Goal: Task Accomplishment & Management: Use online tool/utility

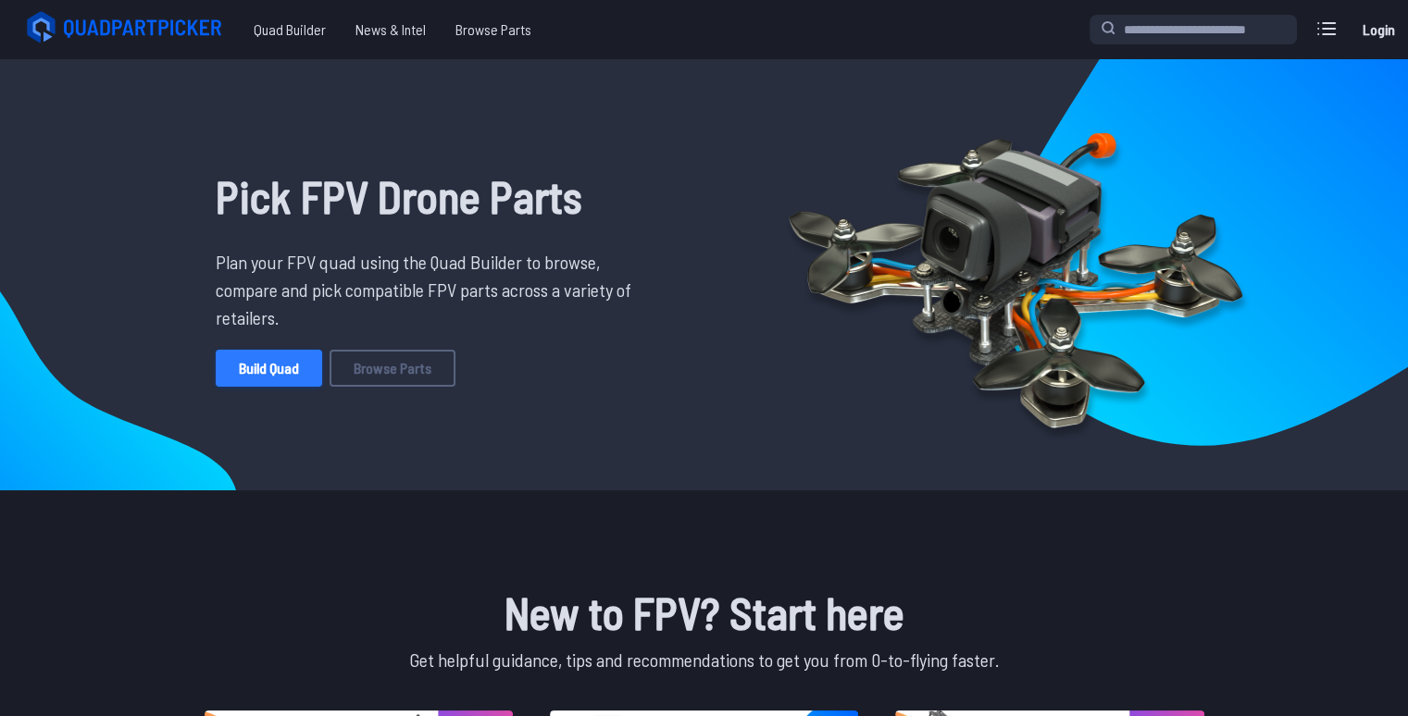
click at [294, 377] on link "Build Quad" at bounding box center [269, 368] width 106 height 37
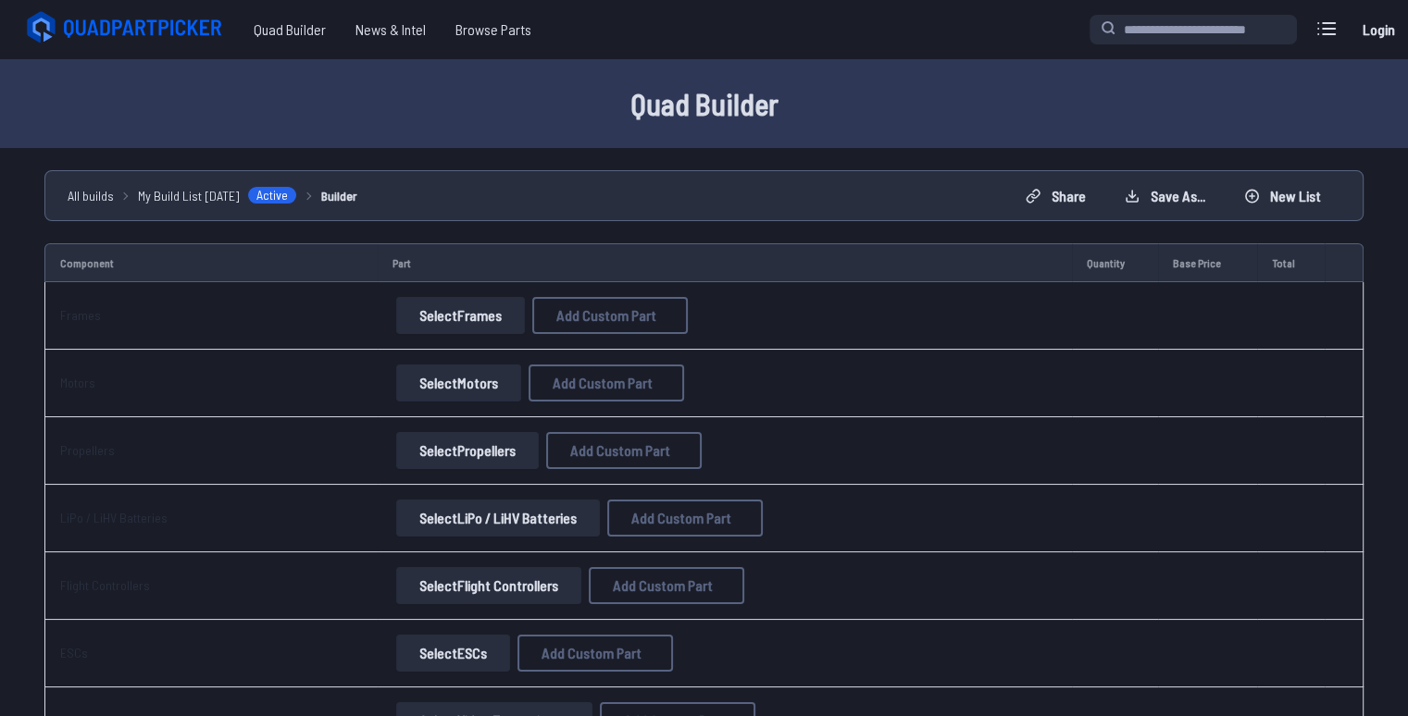
click at [480, 312] on button "Select Frames" at bounding box center [460, 315] width 129 height 37
click at [487, 314] on button "Select Frames" at bounding box center [460, 315] width 129 height 37
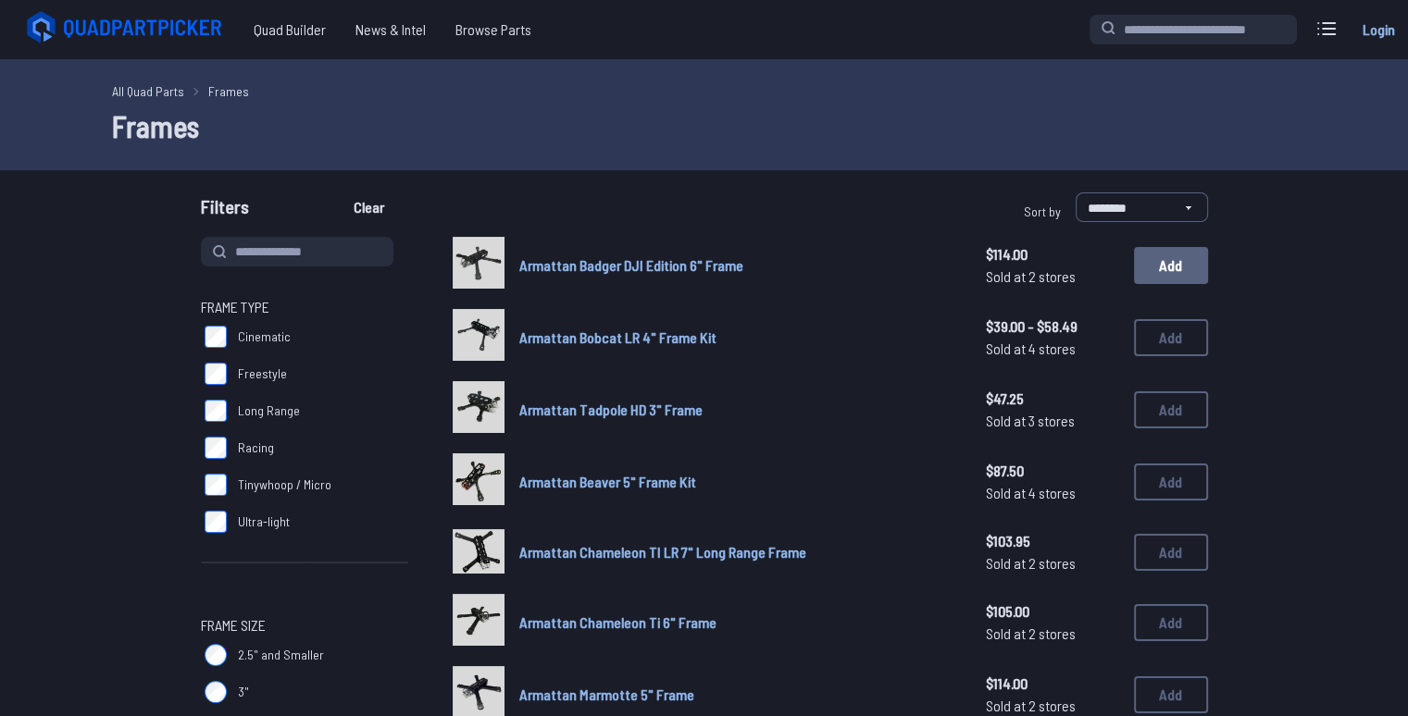
click at [1178, 259] on button "Add" at bounding box center [1171, 265] width 74 height 37
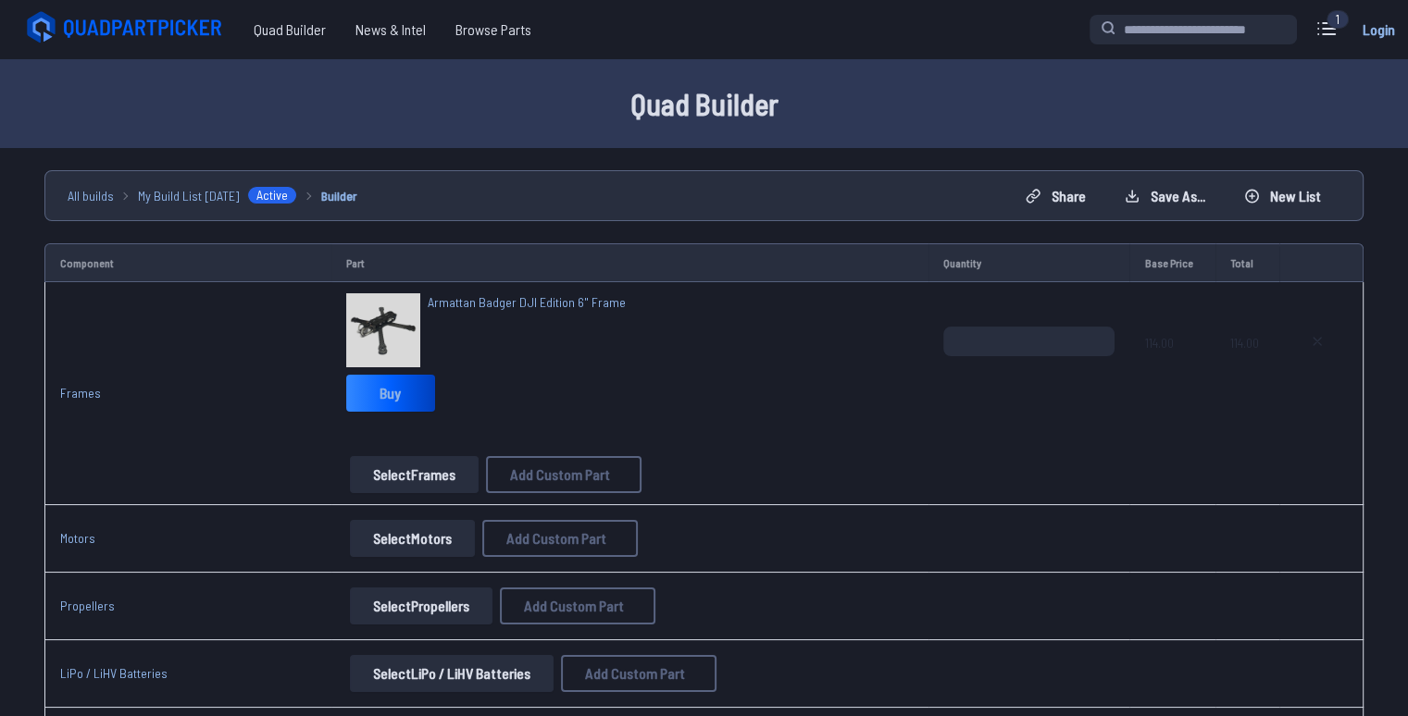
click at [421, 550] on button "Select Motors" at bounding box center [412, 538] width 125 height 37
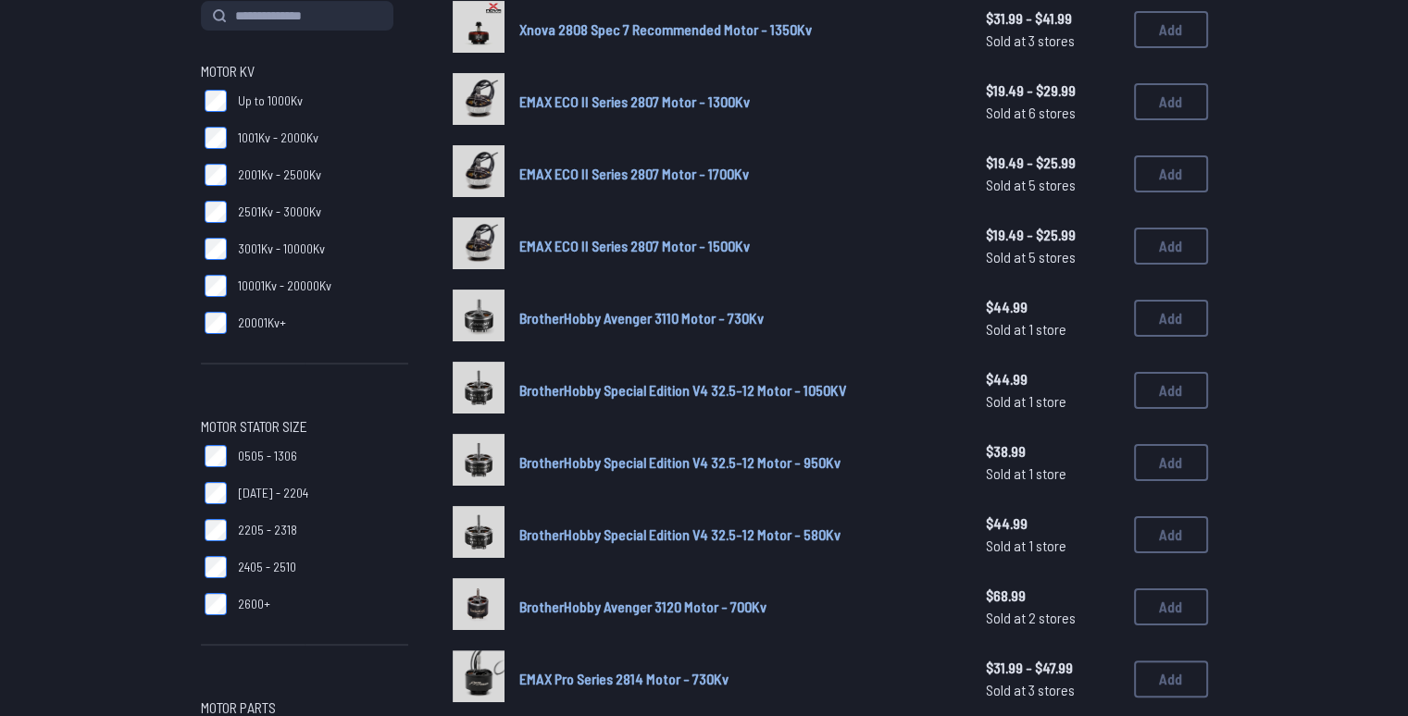
scroll to position [278, 0]
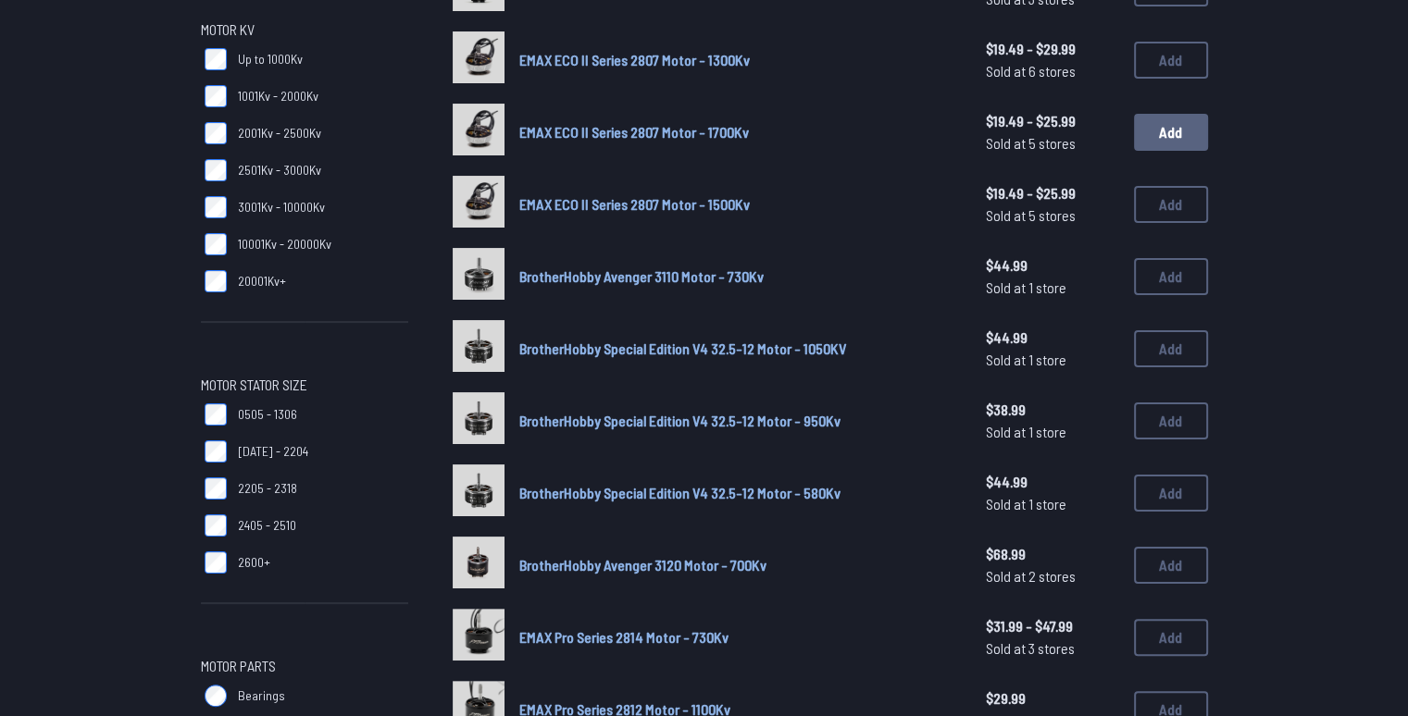
click at [1151, 126] on button "Add" at bounding box center [1171, 132] width 74 height 37
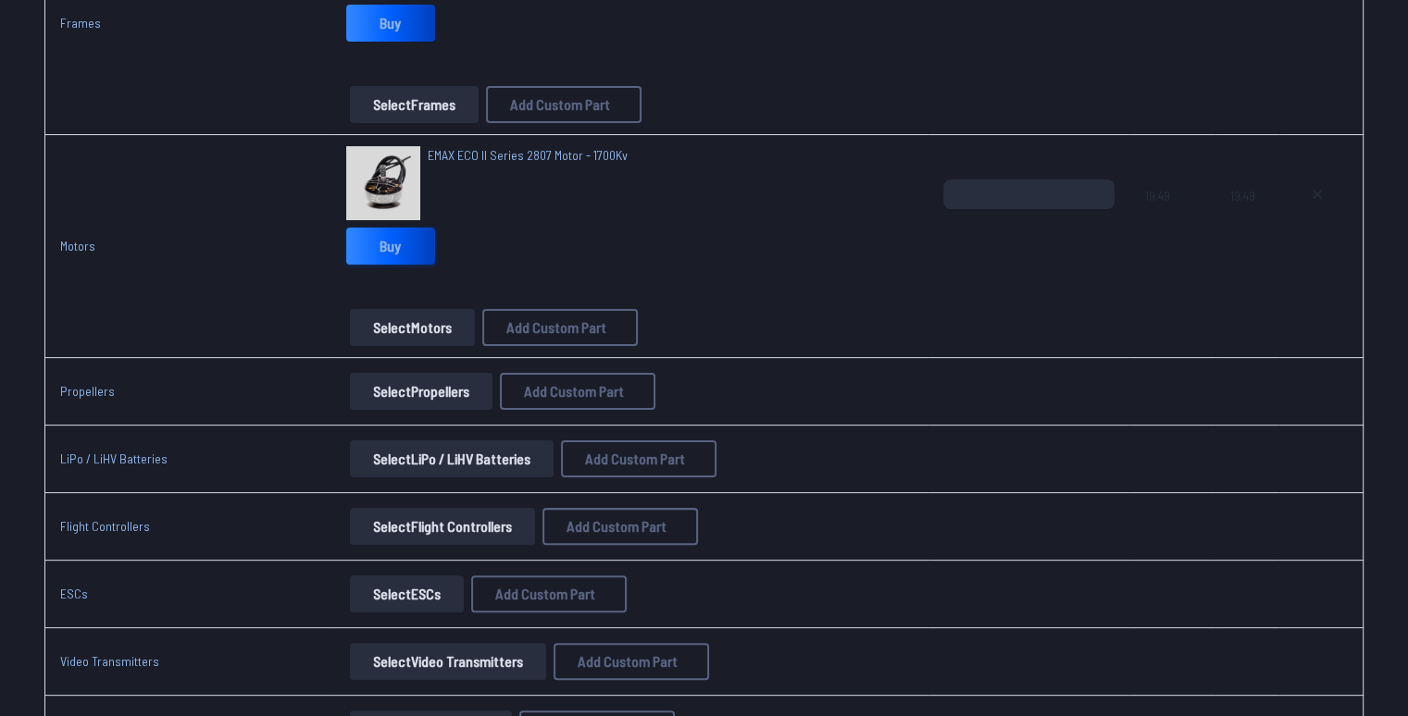
scroll to position [463, 0]
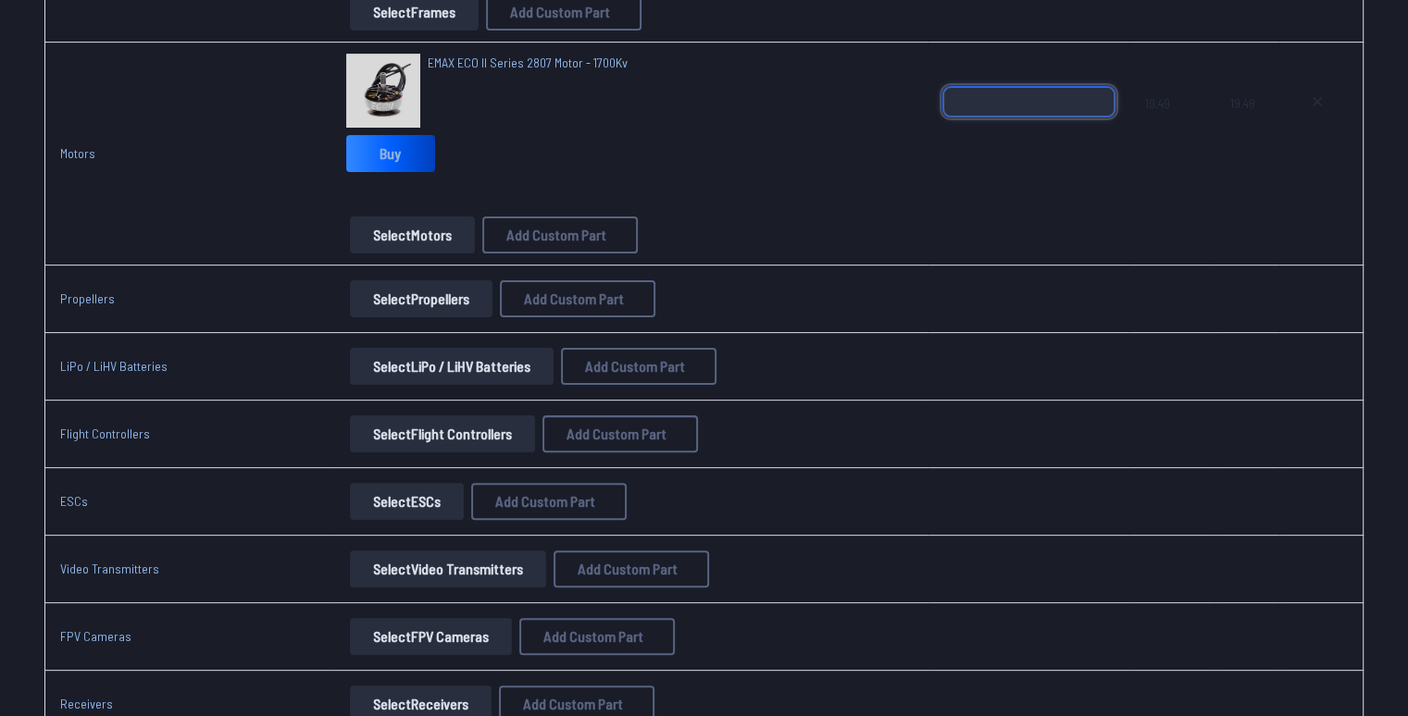
click at [1002, 97] on input "*" at bounding box center [1028, 102] width 171 height 30
click at [1090, 93] on input "*" at bounding box center [1028, 102] width 171 height 30
click at [1090, 94] on input "*" at bounding box center [1028, 102] width 171 height 30
type input "*"
click at [1091, 95] on input "*" at bounding box center [1028, 102] width 171 height 30
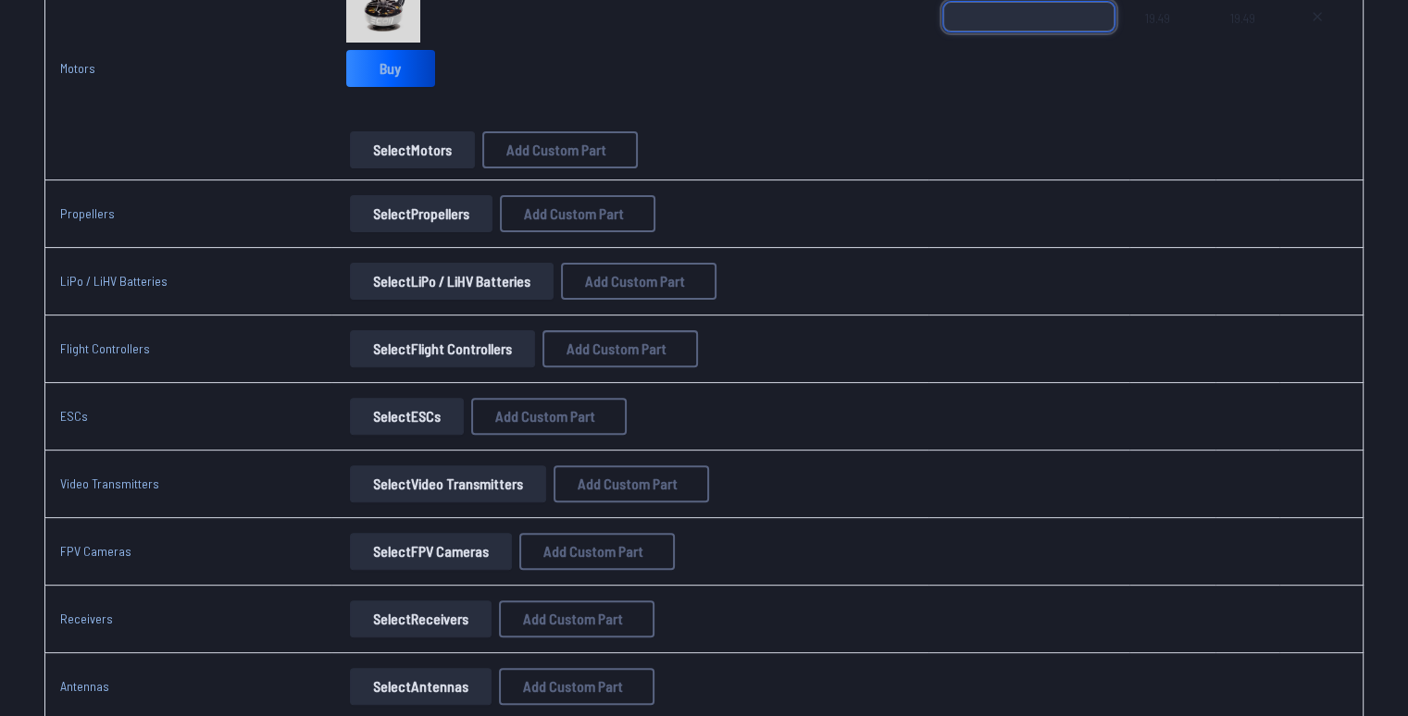
scroll to position [555, 0]
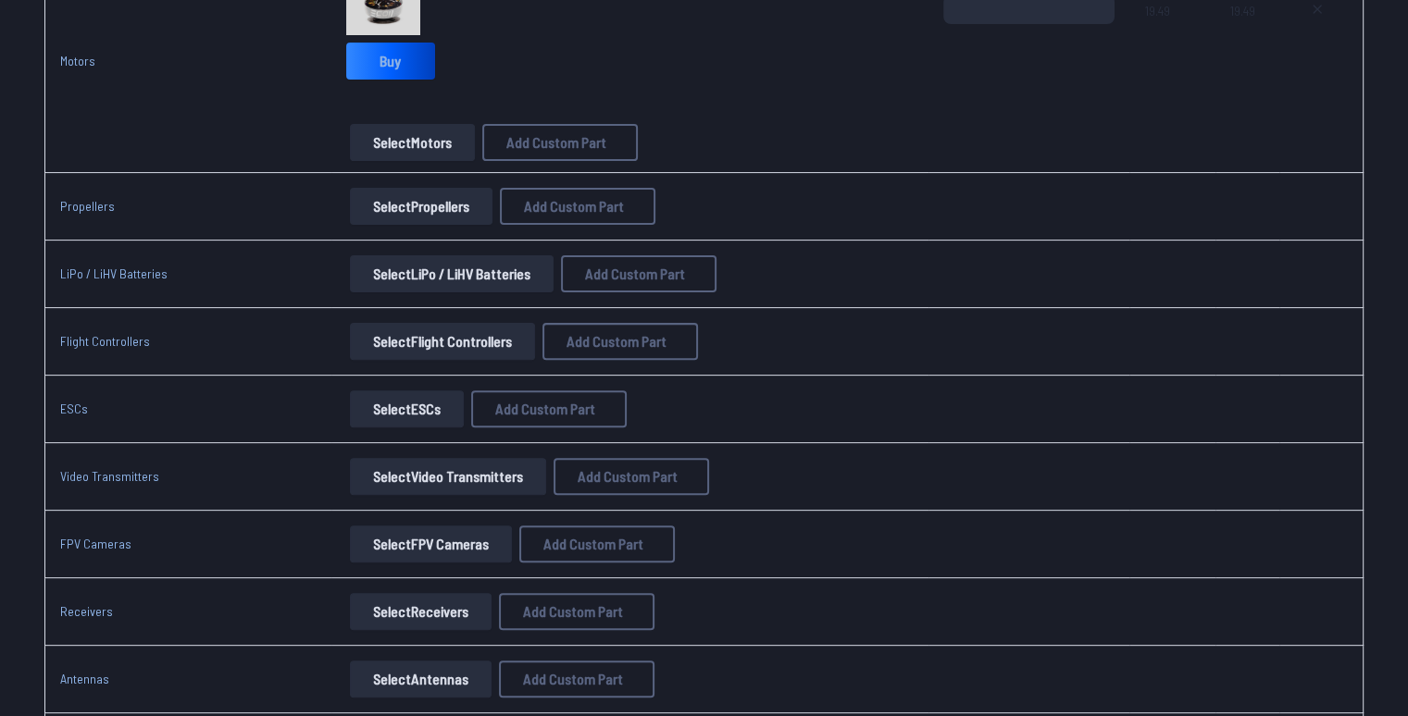
click at [413, 276] on button "Select LiPo / LiHV Batteries" at bounding box center [452, 273] width 204 height 37
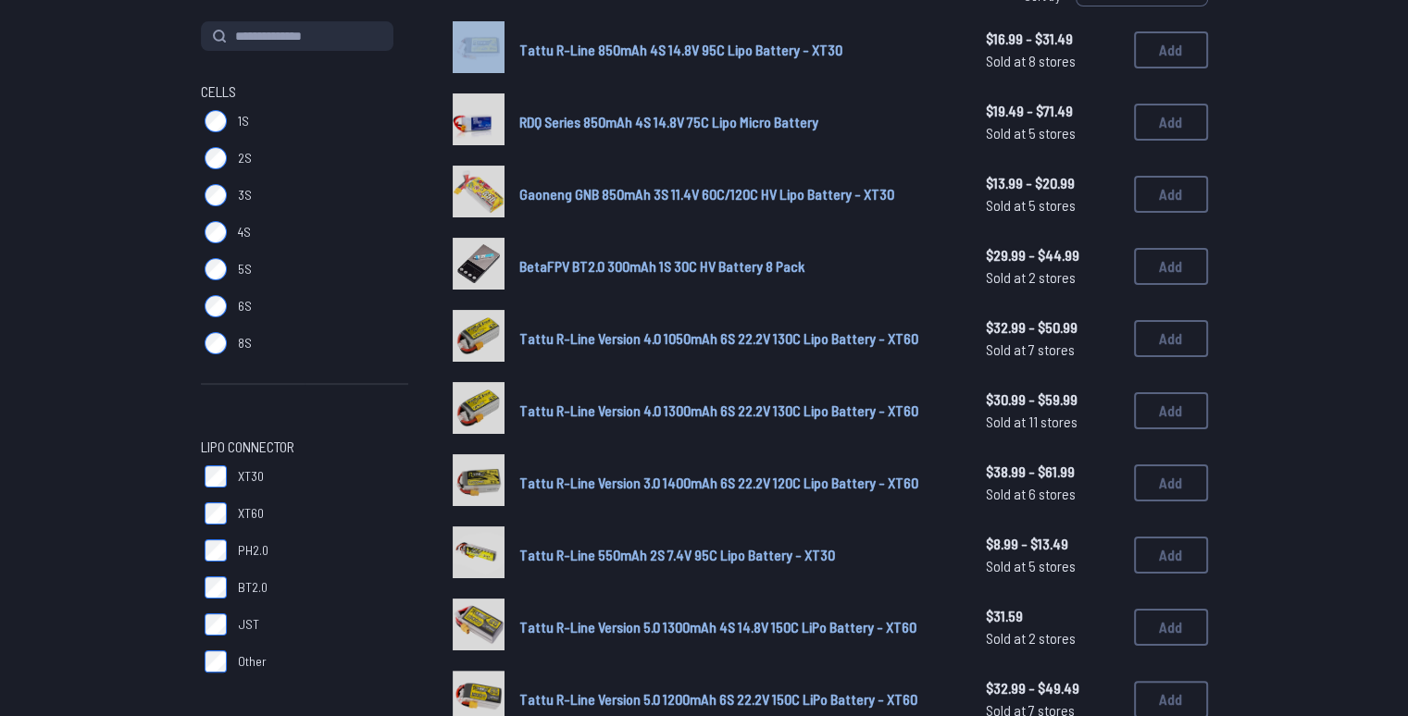
scroll to position [185, 0]
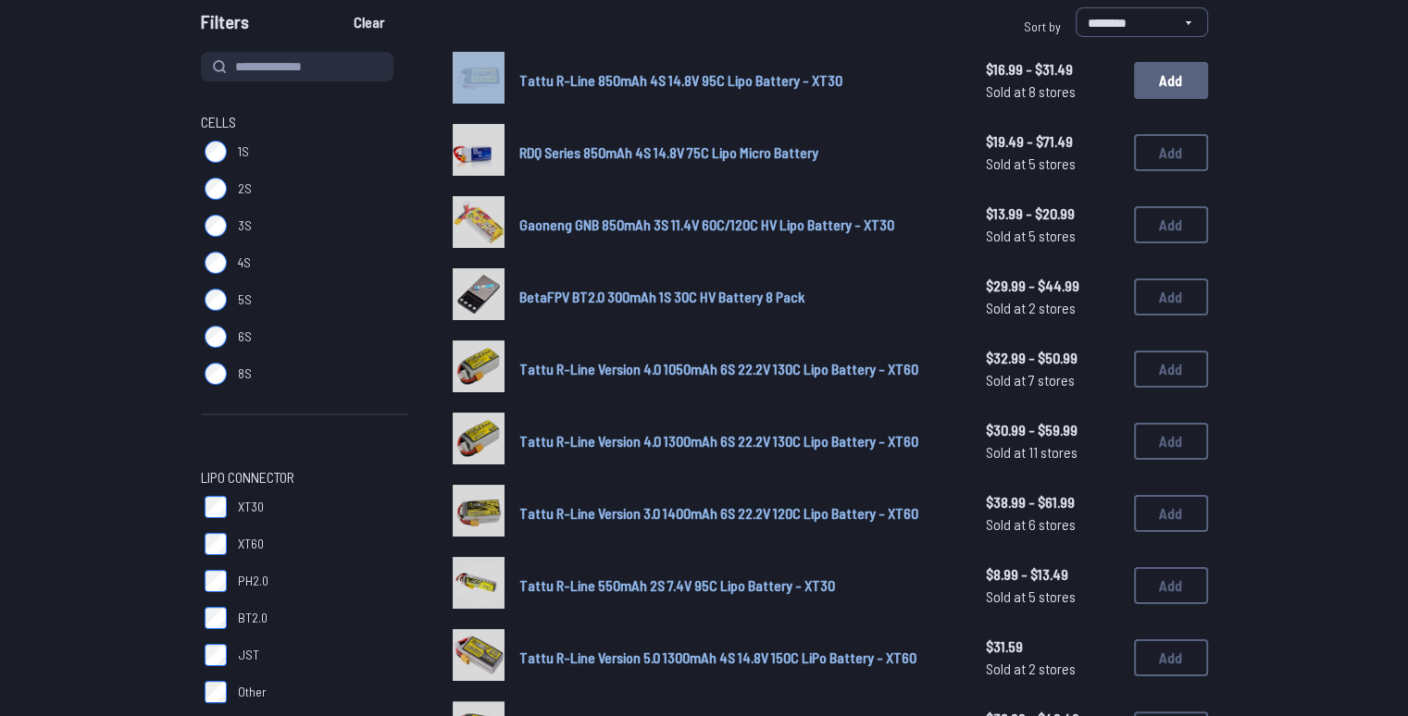
click at [1154, 74] on button "Add" at bounding box center [1171, 80] width 74 height 37
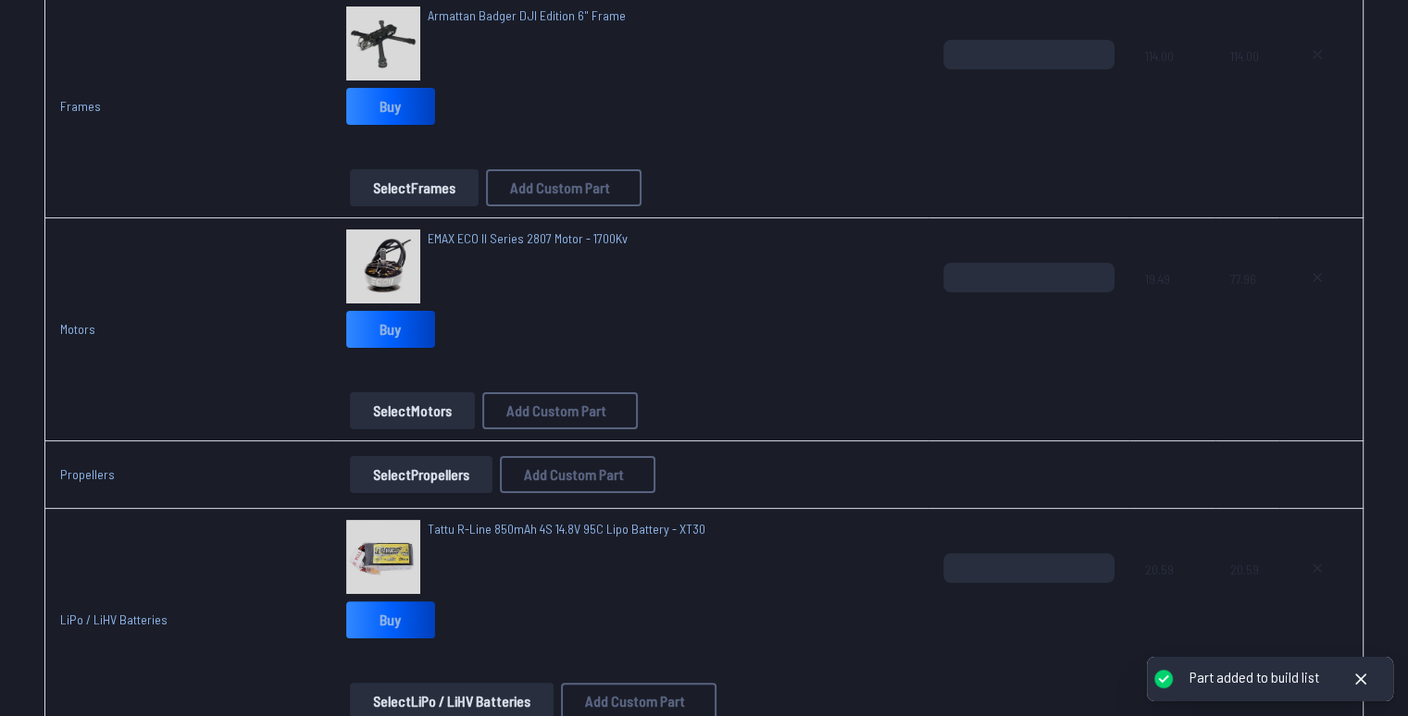
scroll to position [555, 0]
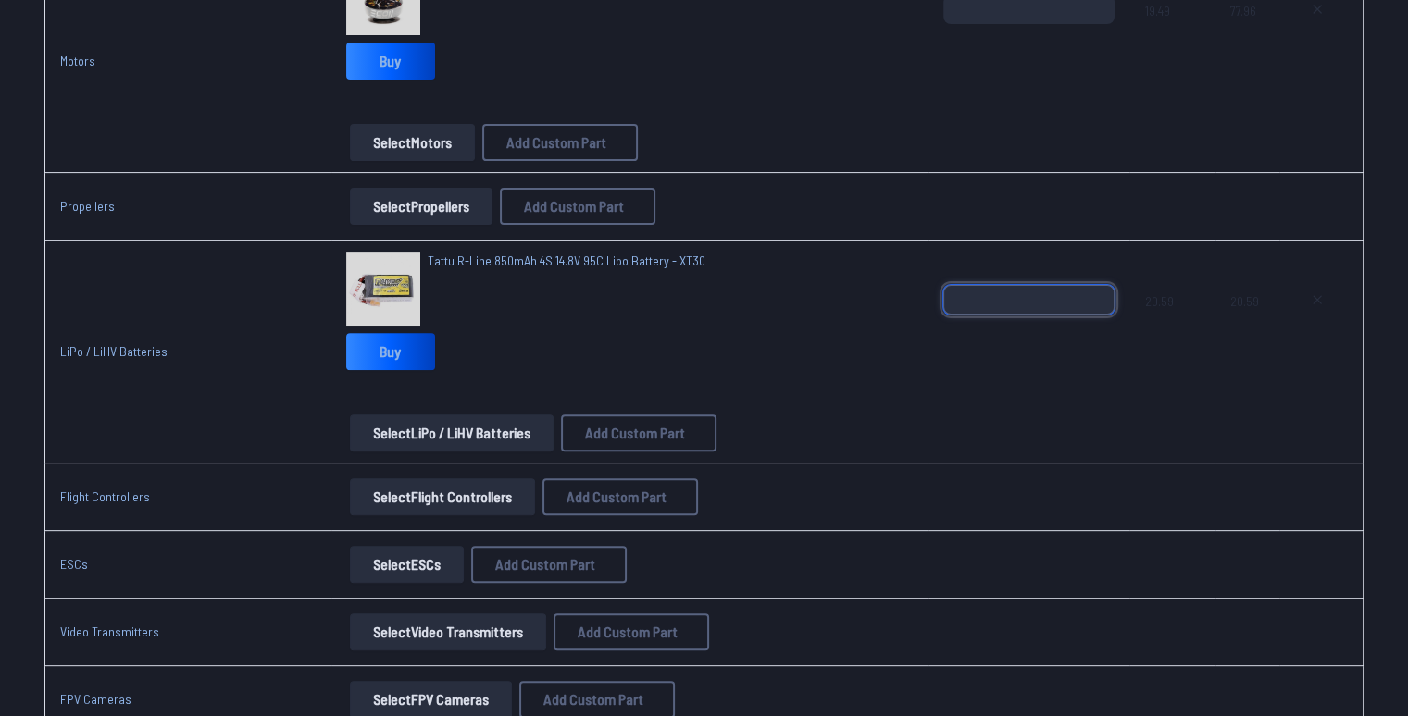
type input "*"
click at [1092, 286] on input "*" at bounding box center [1028, 300] width 171 height 30
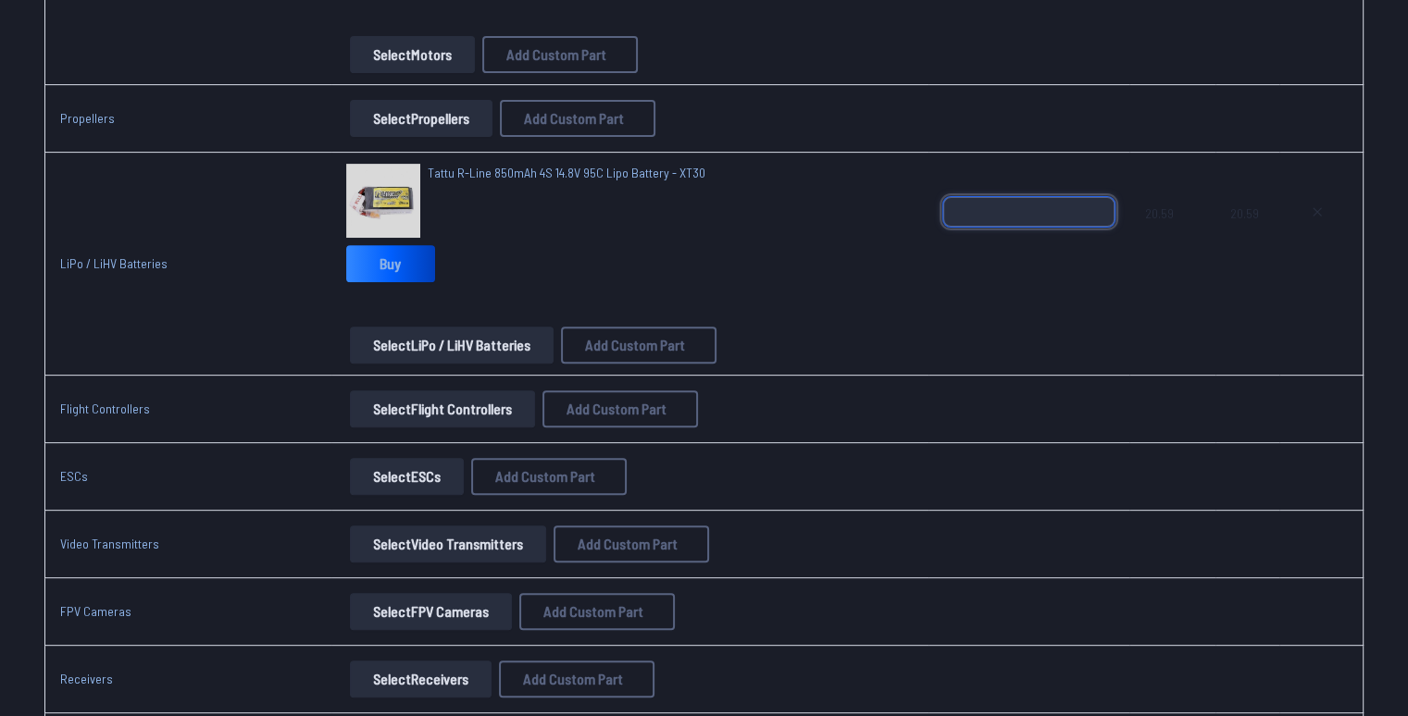
scroll to position [740, 0]
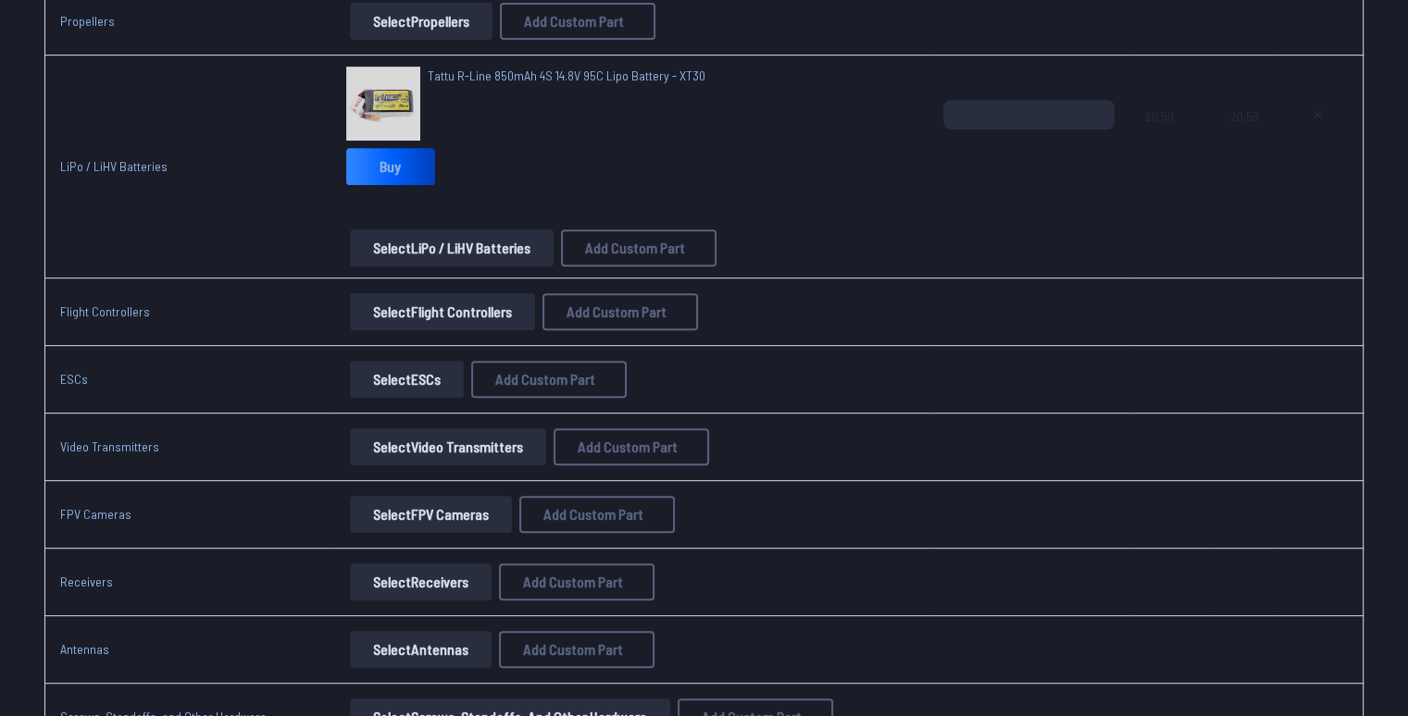
click at [416, 310] on button "Select Flight Controllers" at bounding box center [442, 311] width 185 height 37
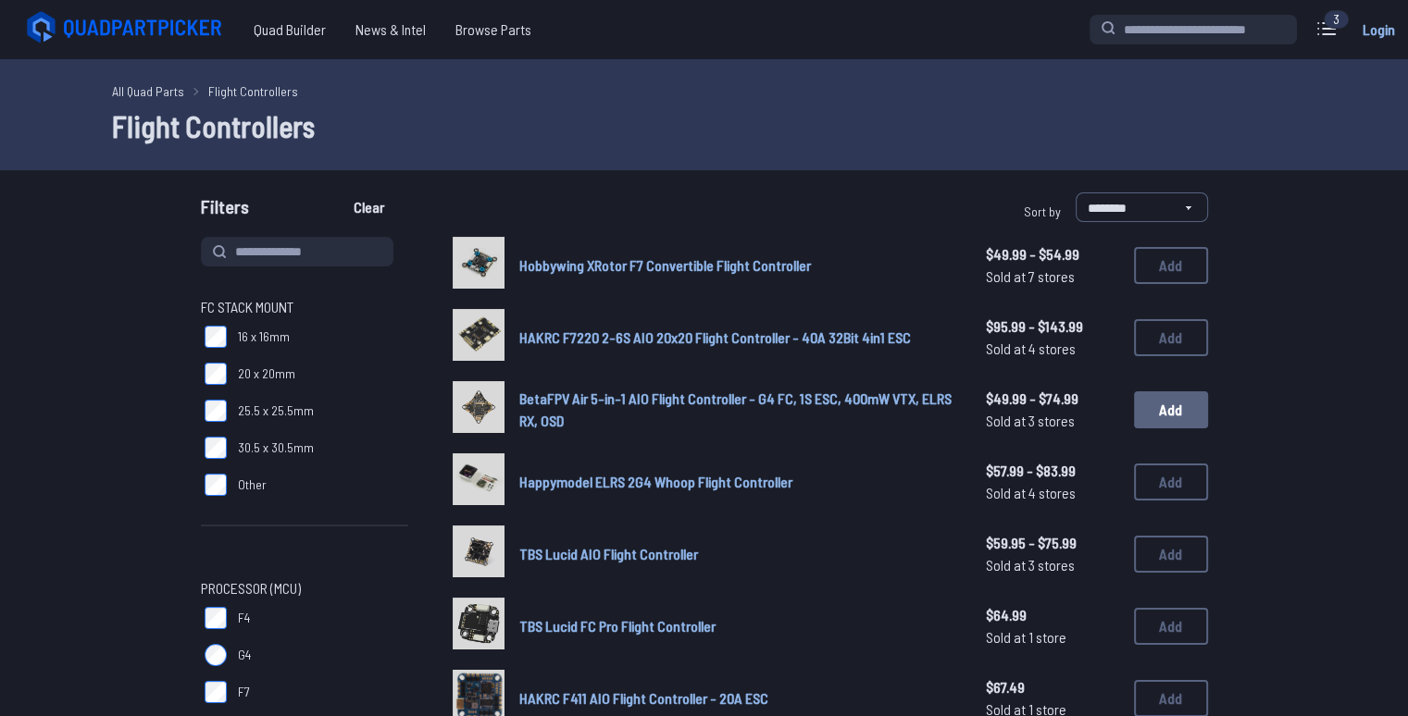
click at [1146, 414] on button "Add" at bounding box center [1171, 409] width 74 height 37
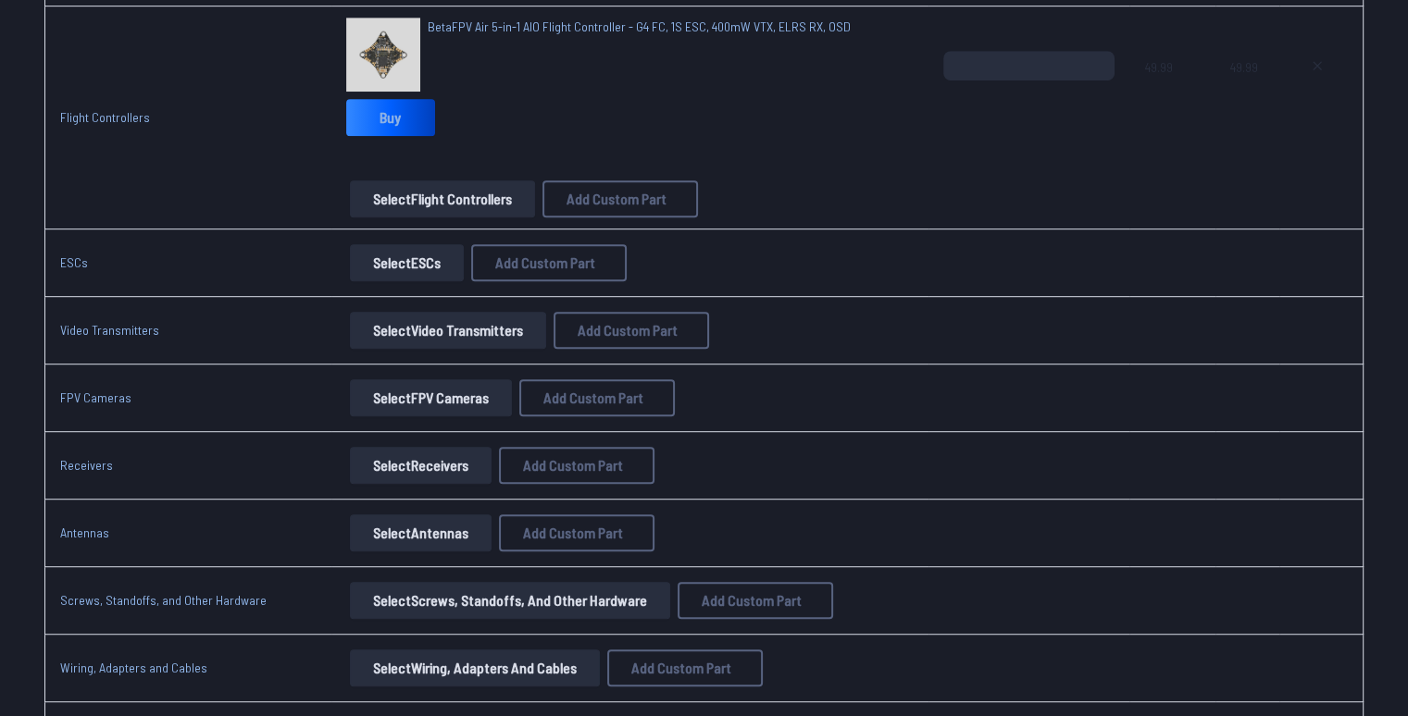
scroll to position [1018, 0]
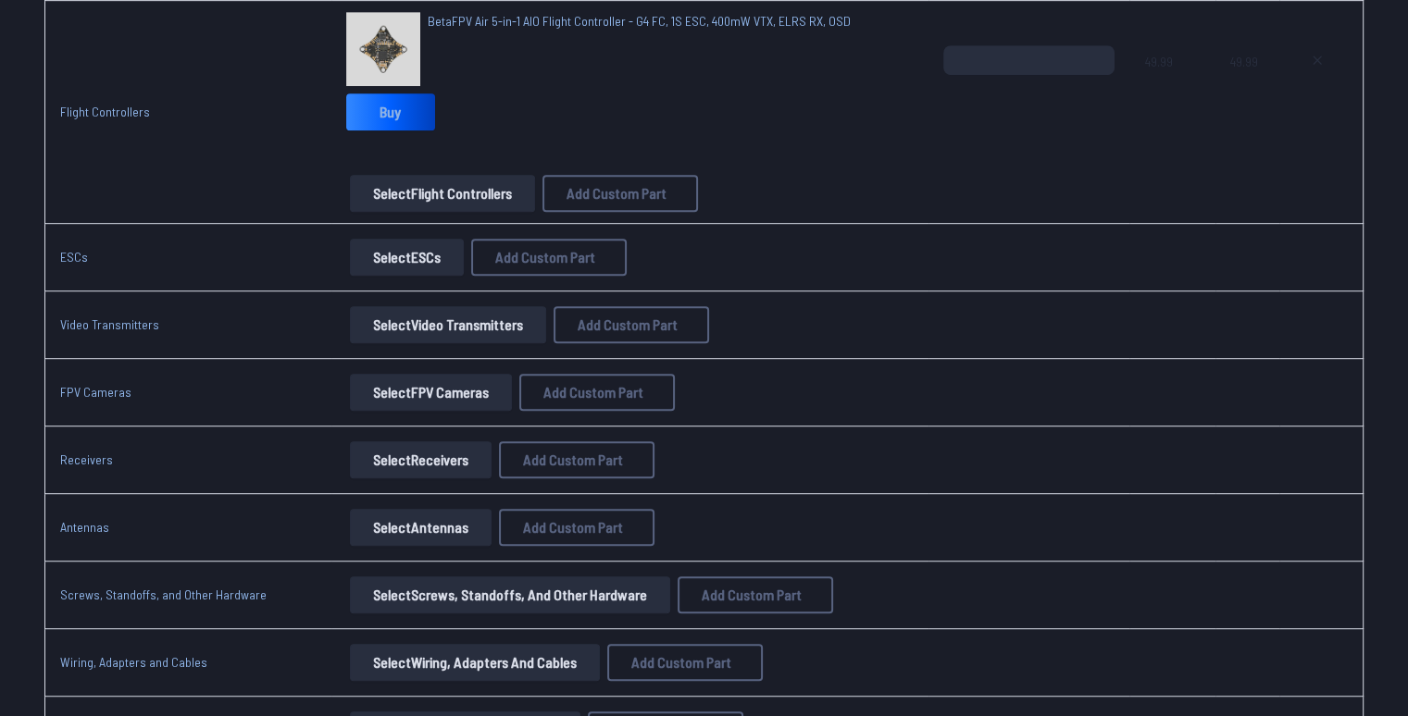
click at [385, 260] on button "Select ESCs" at bounding box center [407, 257] width 114 height 37
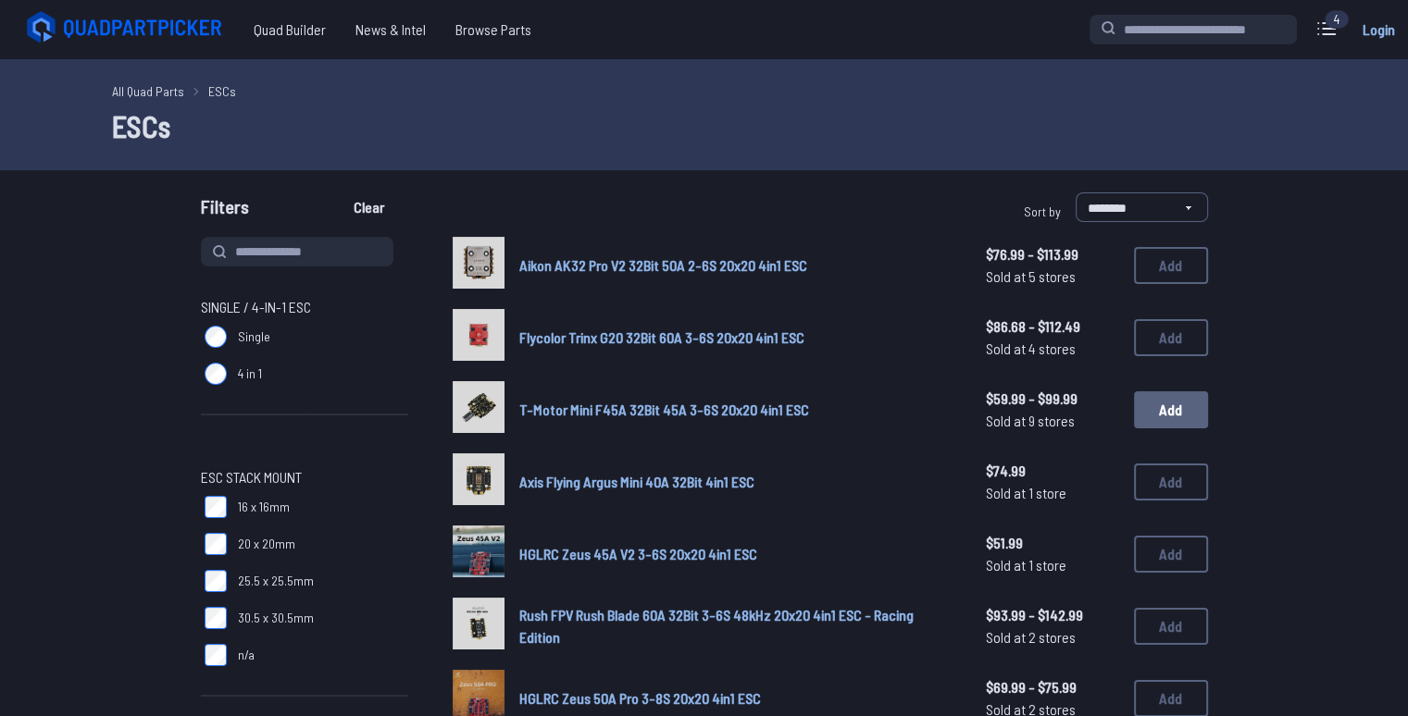
click at [1158, 404] on button "Add" at bounding box center [1171, 409] width 74 height 37
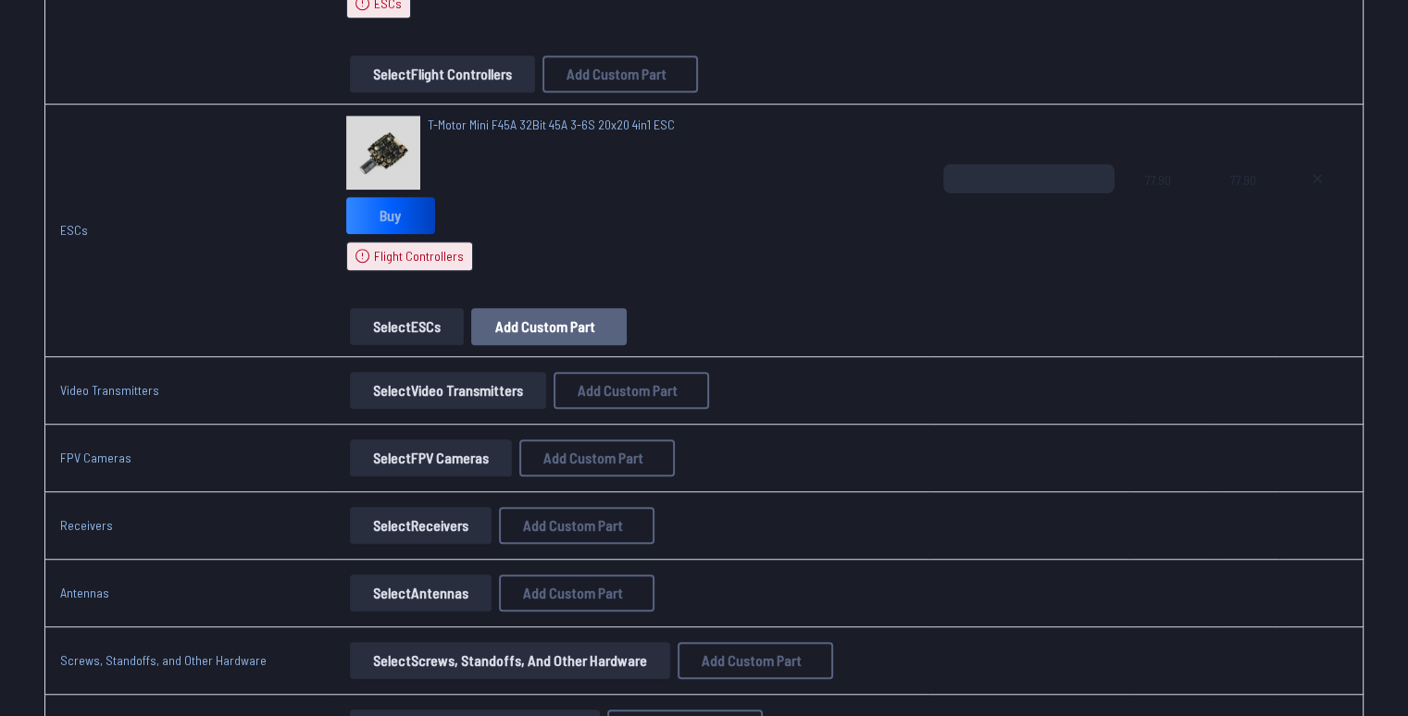
scroll to position [1296, 0]
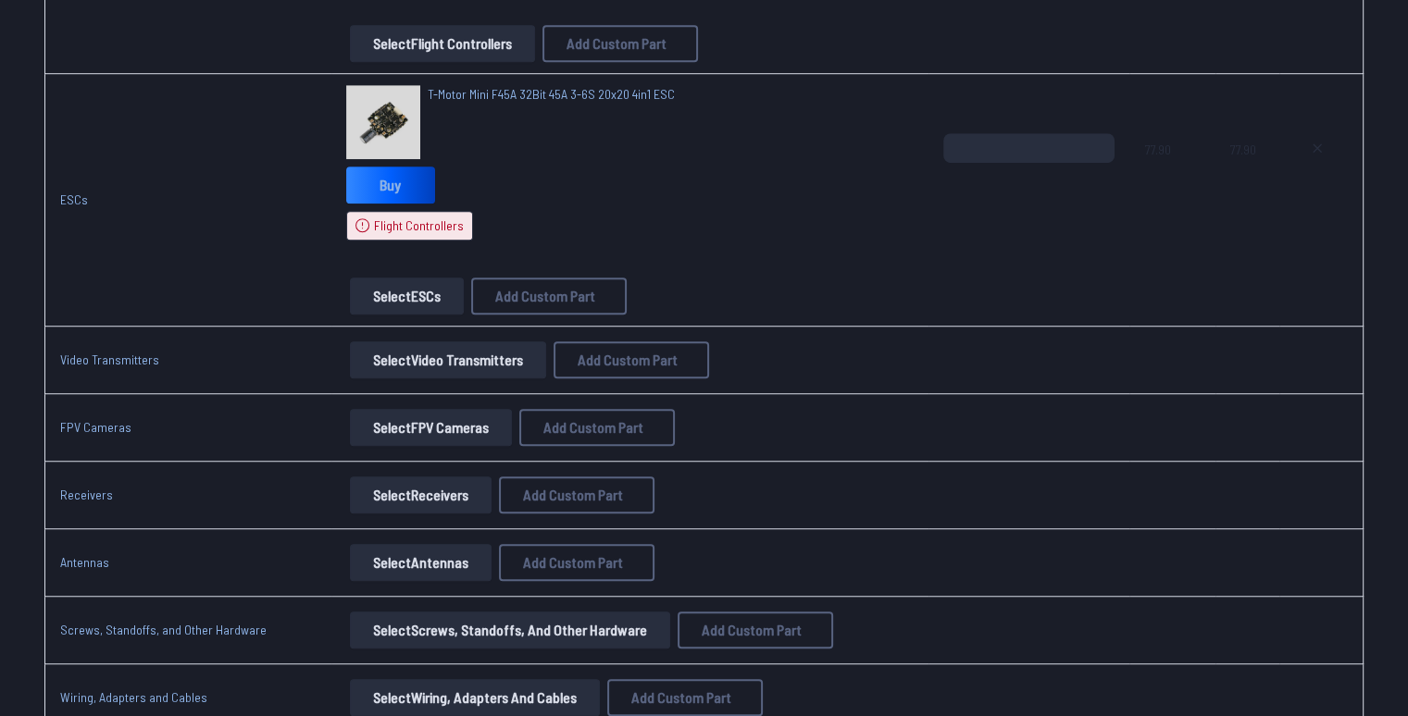
click at [437, 361] on button "Select Video Transmitters" at bounding box center [448, 360] width 196 height 37
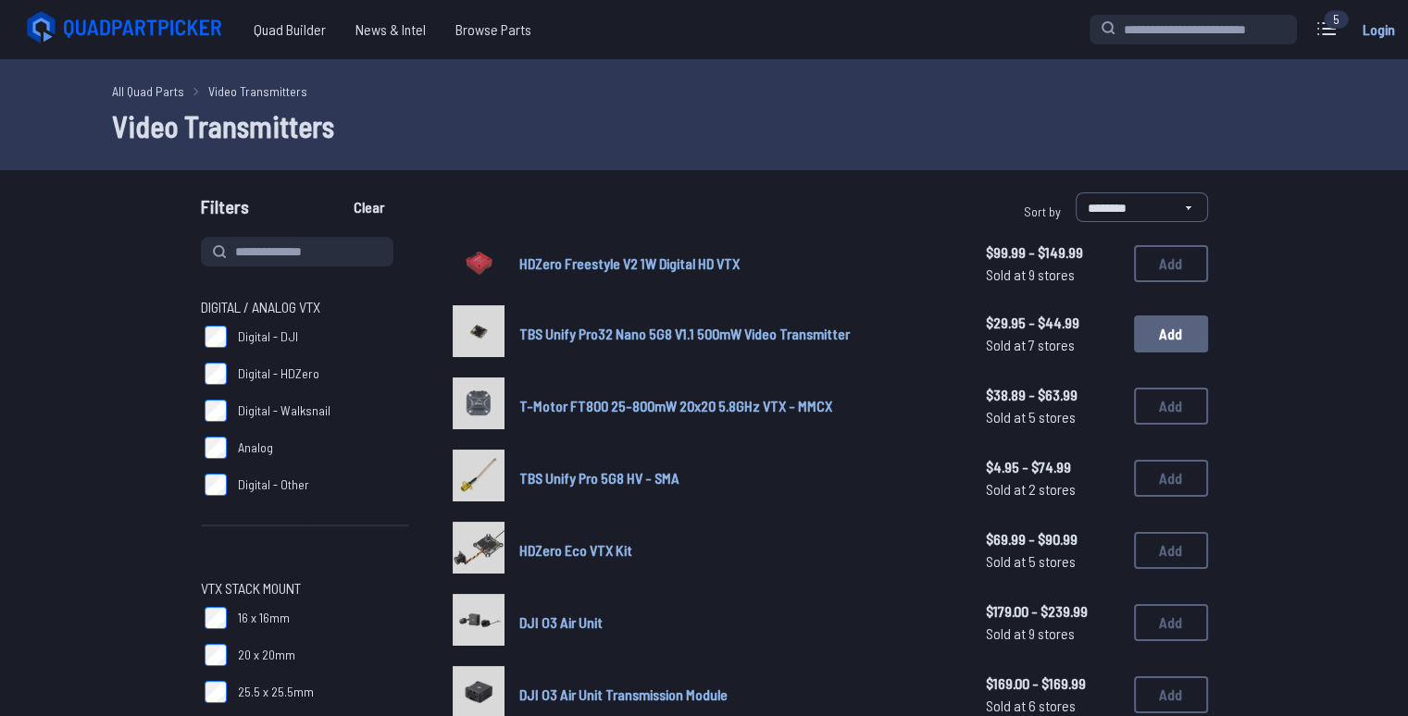
click at [1179, 344] on button "Add" at bounding box center [1171, 334] width 74 height 37
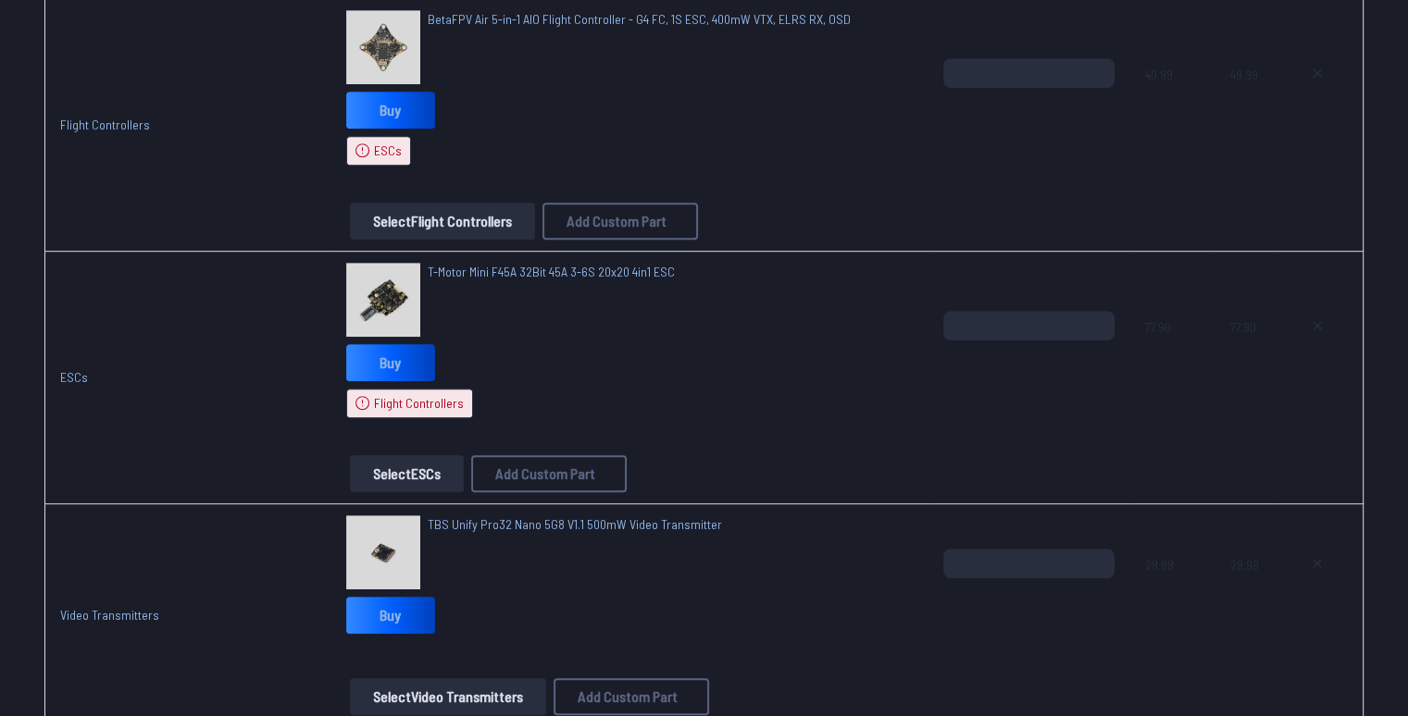
scroll to position [1388, 0]
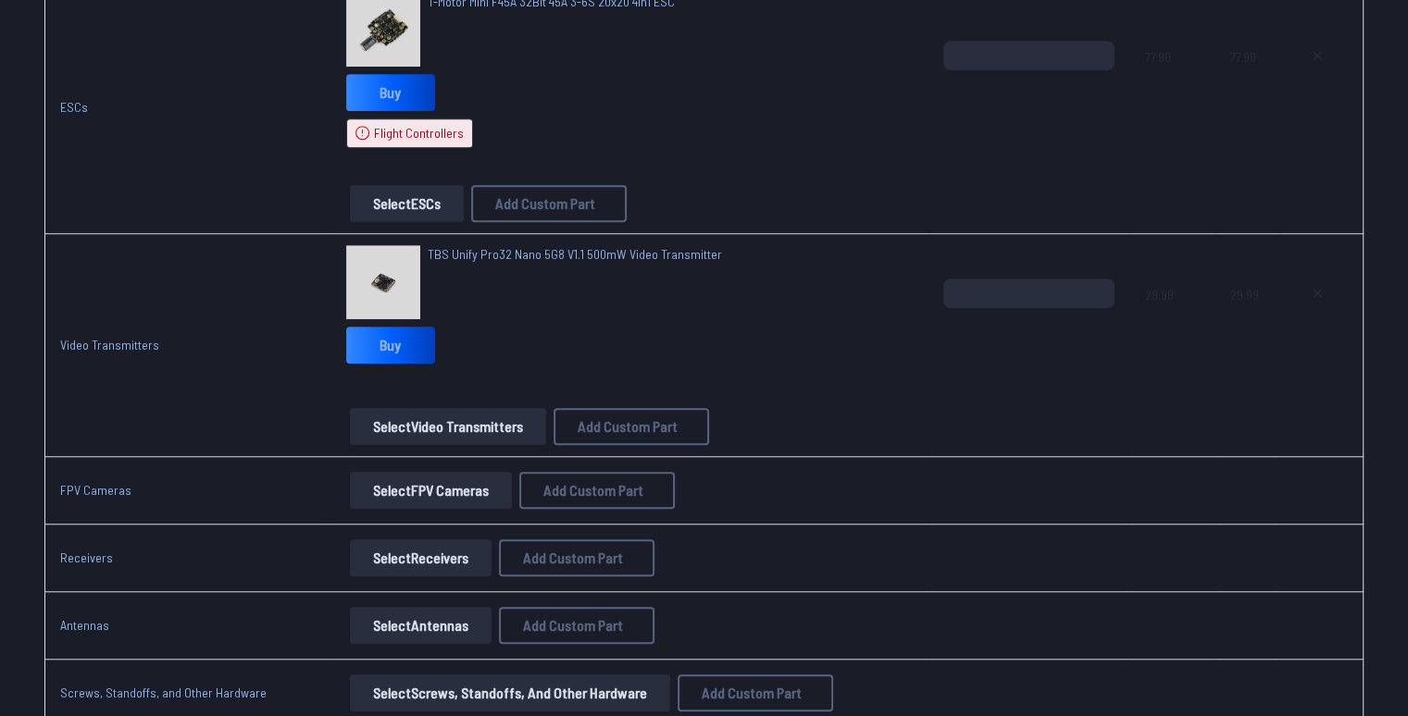
click at [405, 476] on button "Select FPV Cameras" at bounding box center [431, 490] width 162 height 37
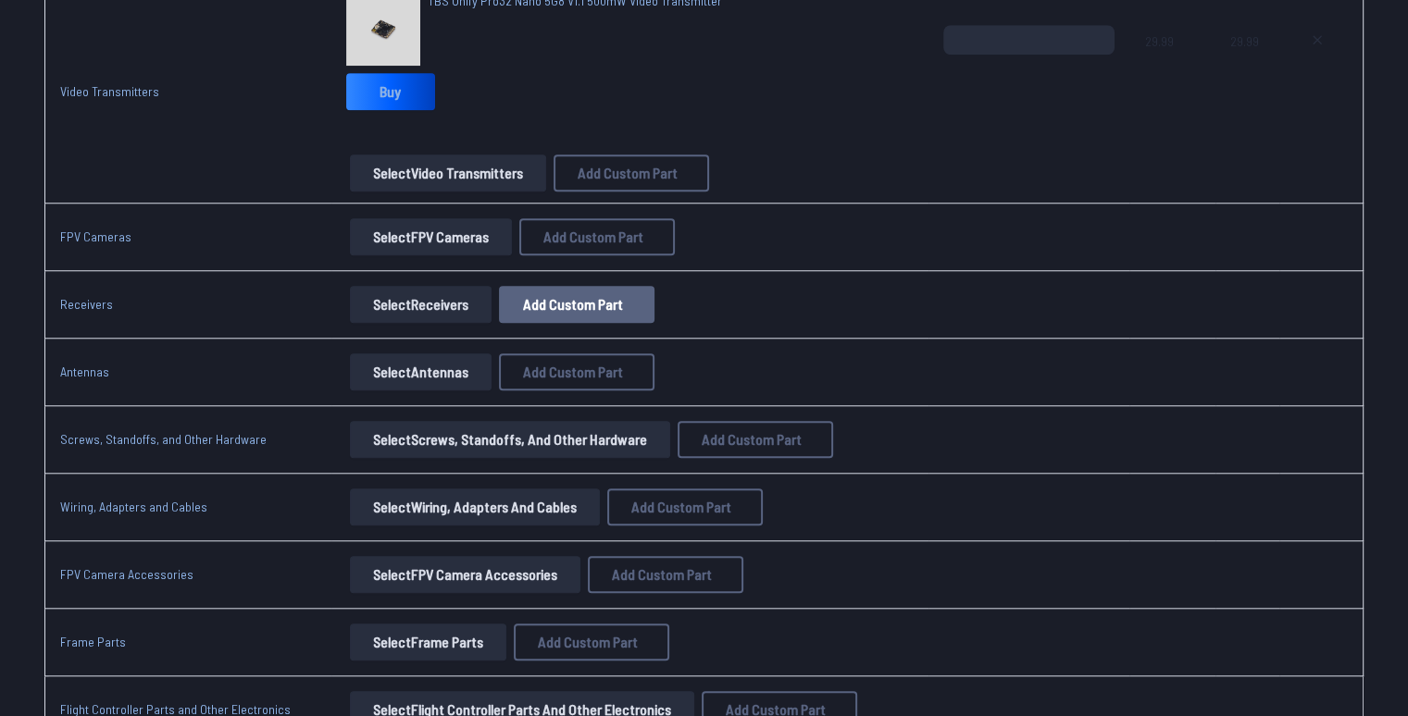
scroll to position [1666, 0]
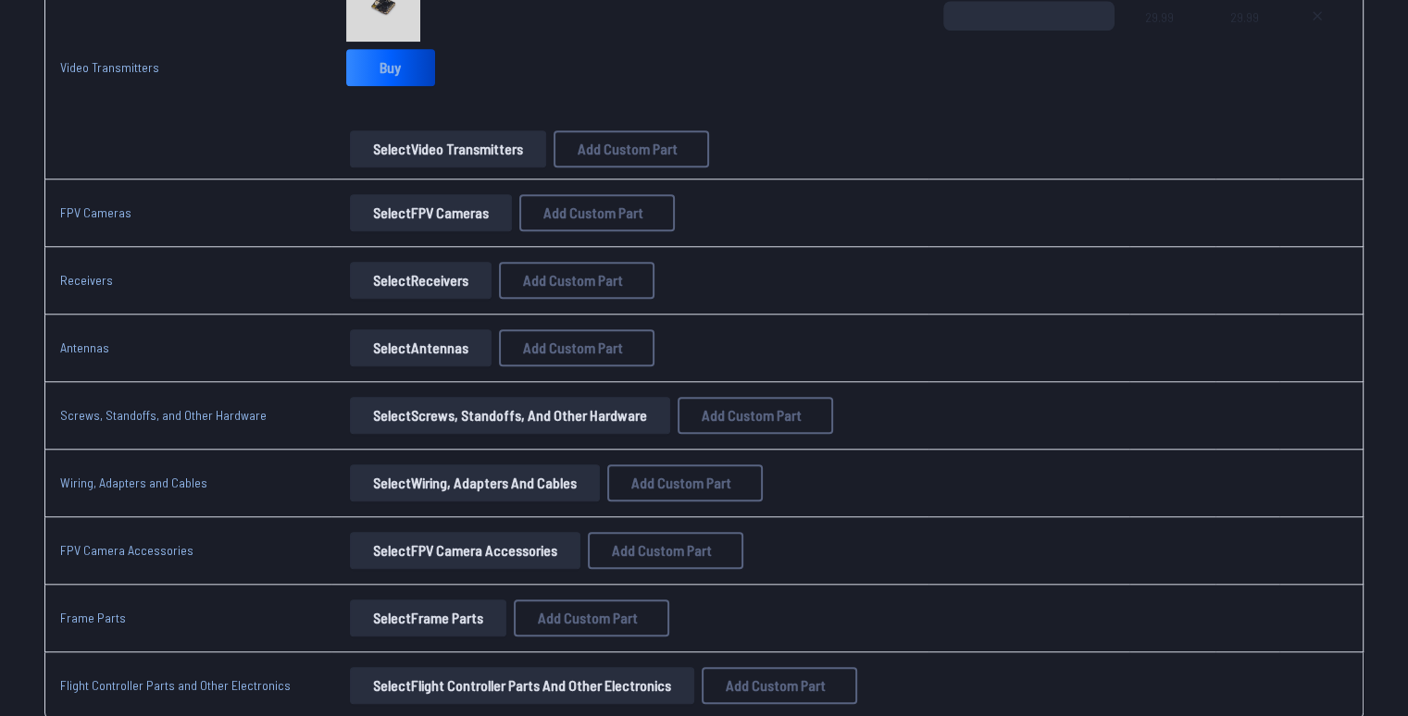
click at [404, 267] on button "Select Receivers" at bounding box center [421, 280] width 142 height 37
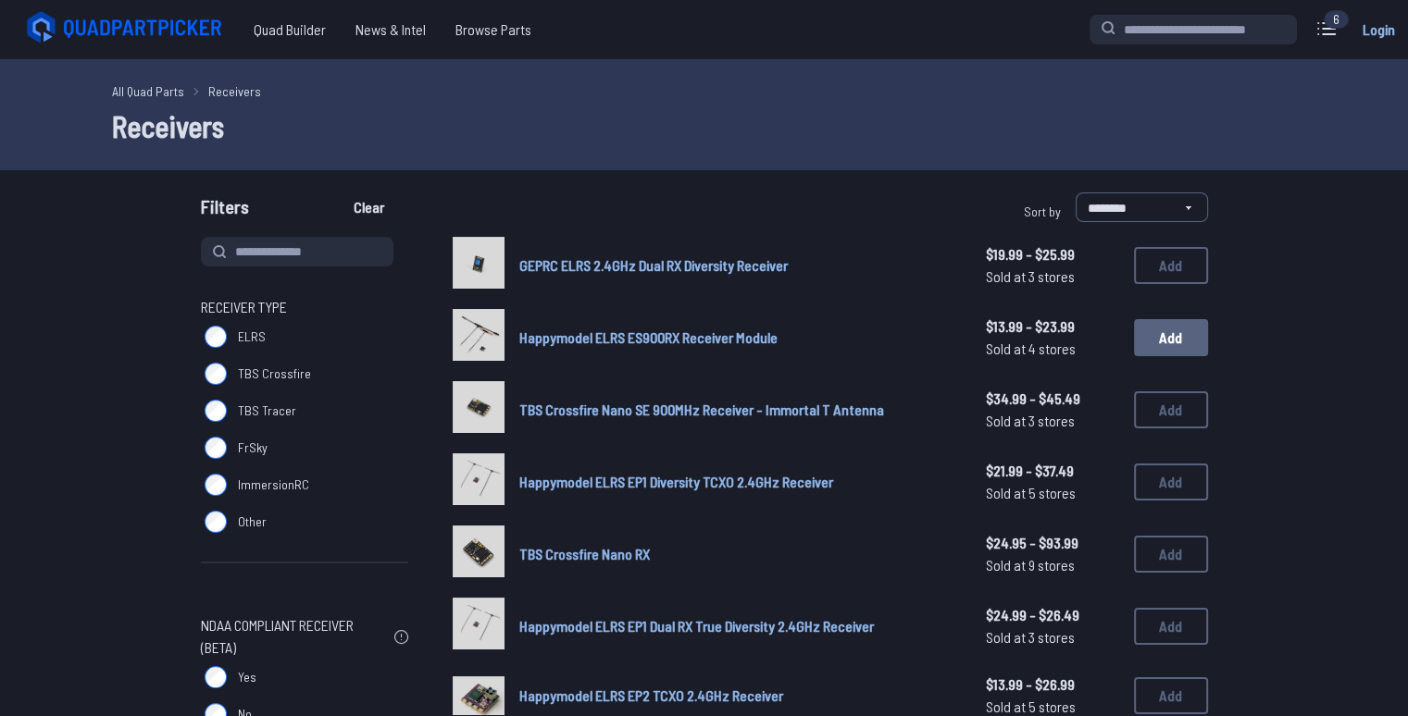
click at [1170, 342] on button "Add" at bounding box center [1171, 337] width 74 height 37
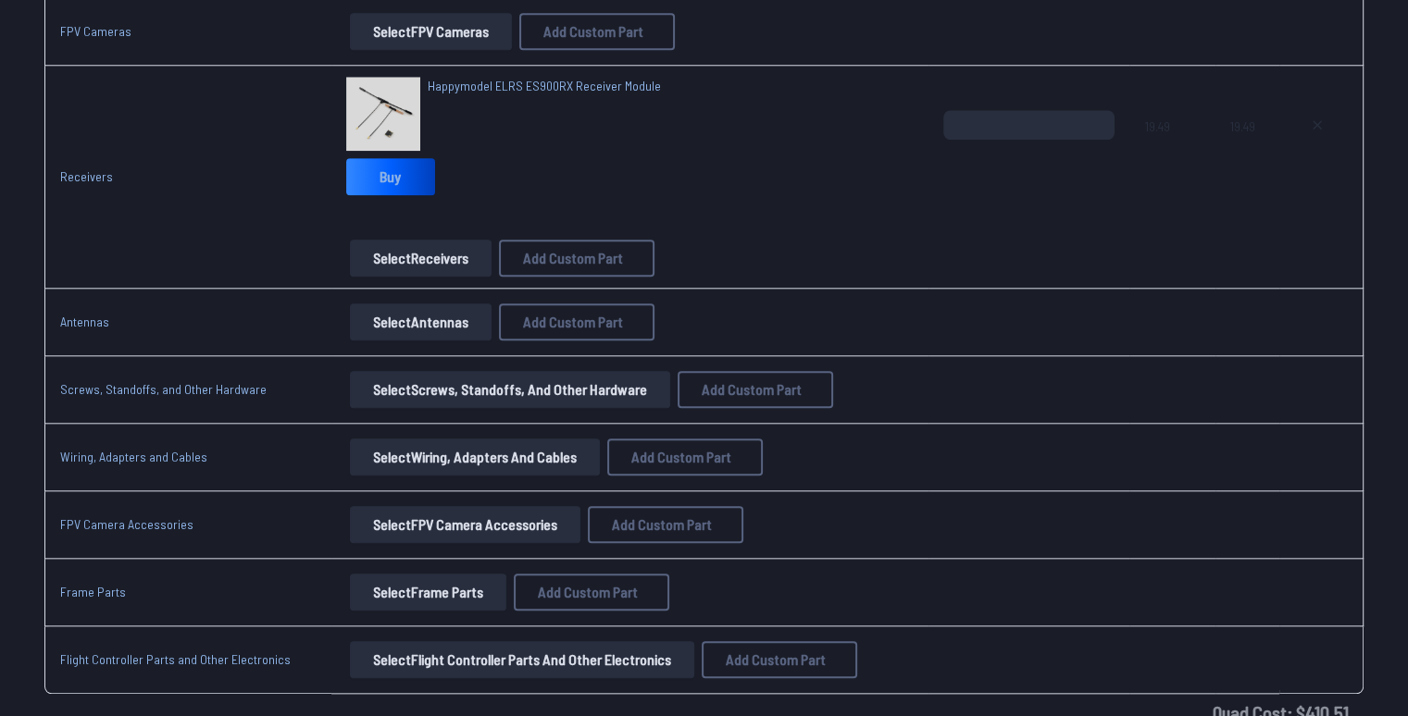
scroll to position [1851, 0]
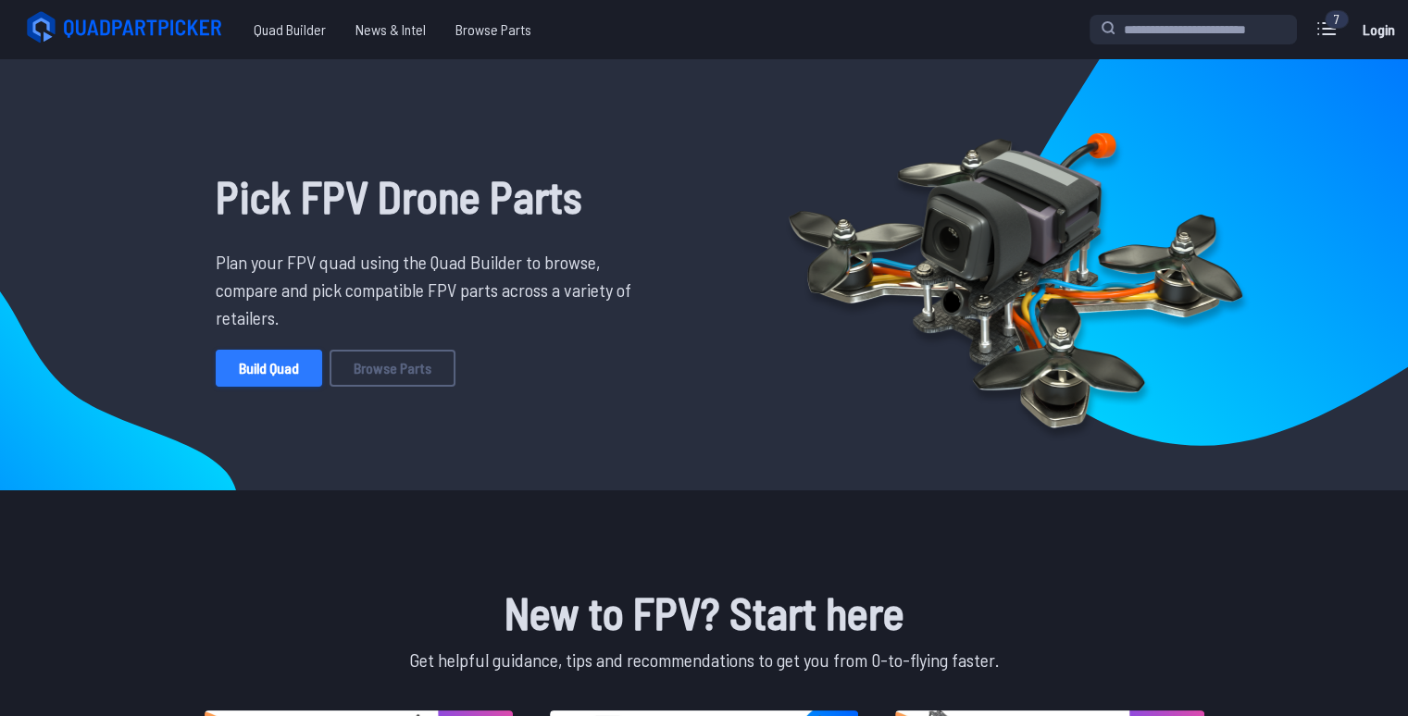
click at [300, 371] on link "Build Quad" at bounding box center [269, 368] width 106 height 37
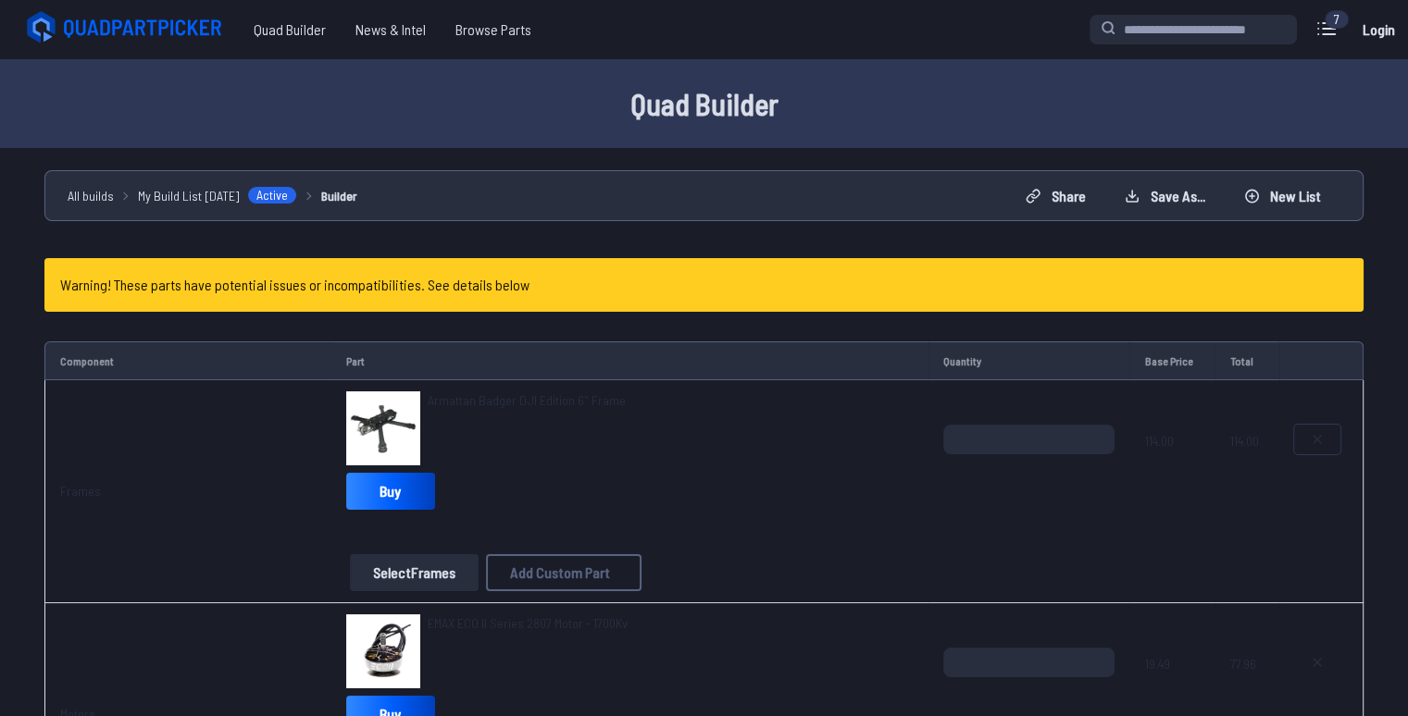
click at [1304, 444] on button at bounding box center [1317, 440] width 46 height 30
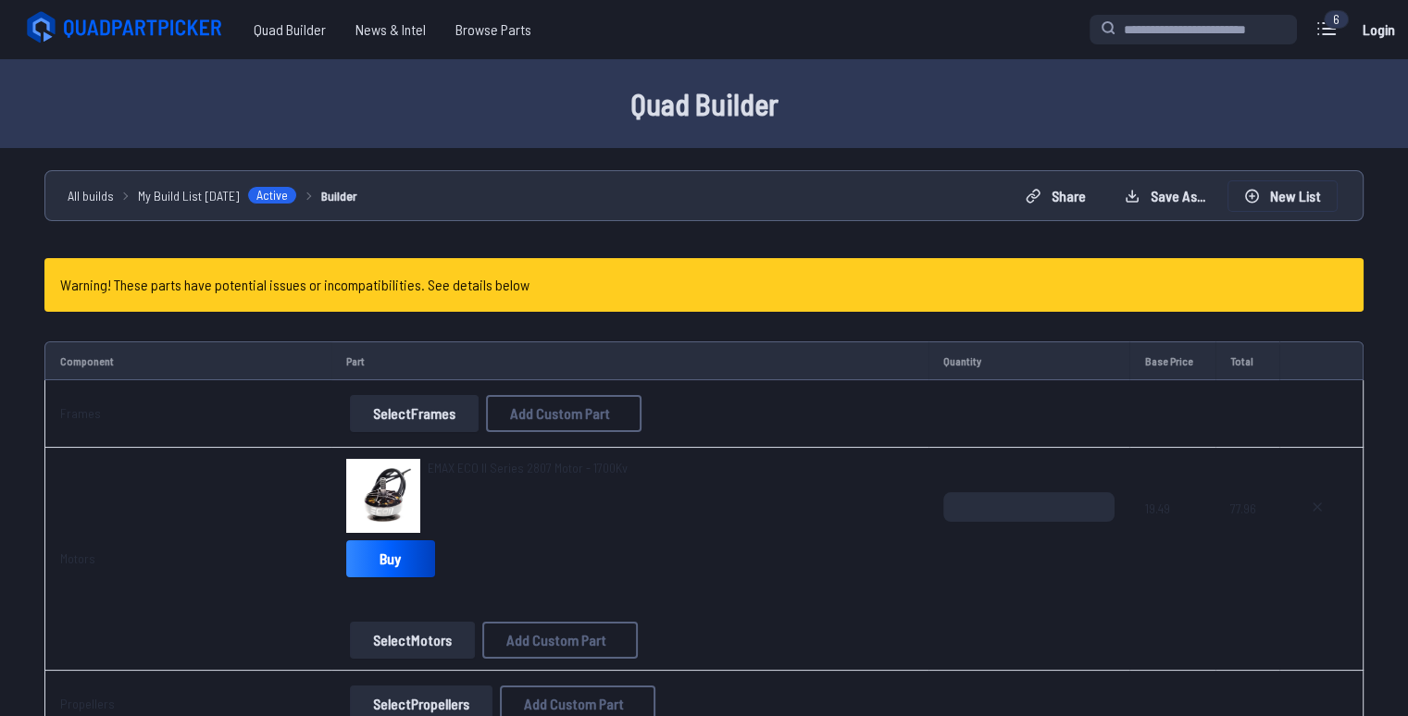
click at [1266, 193] on button "New List" at bounding box center [1282, 196] width 108 height 30
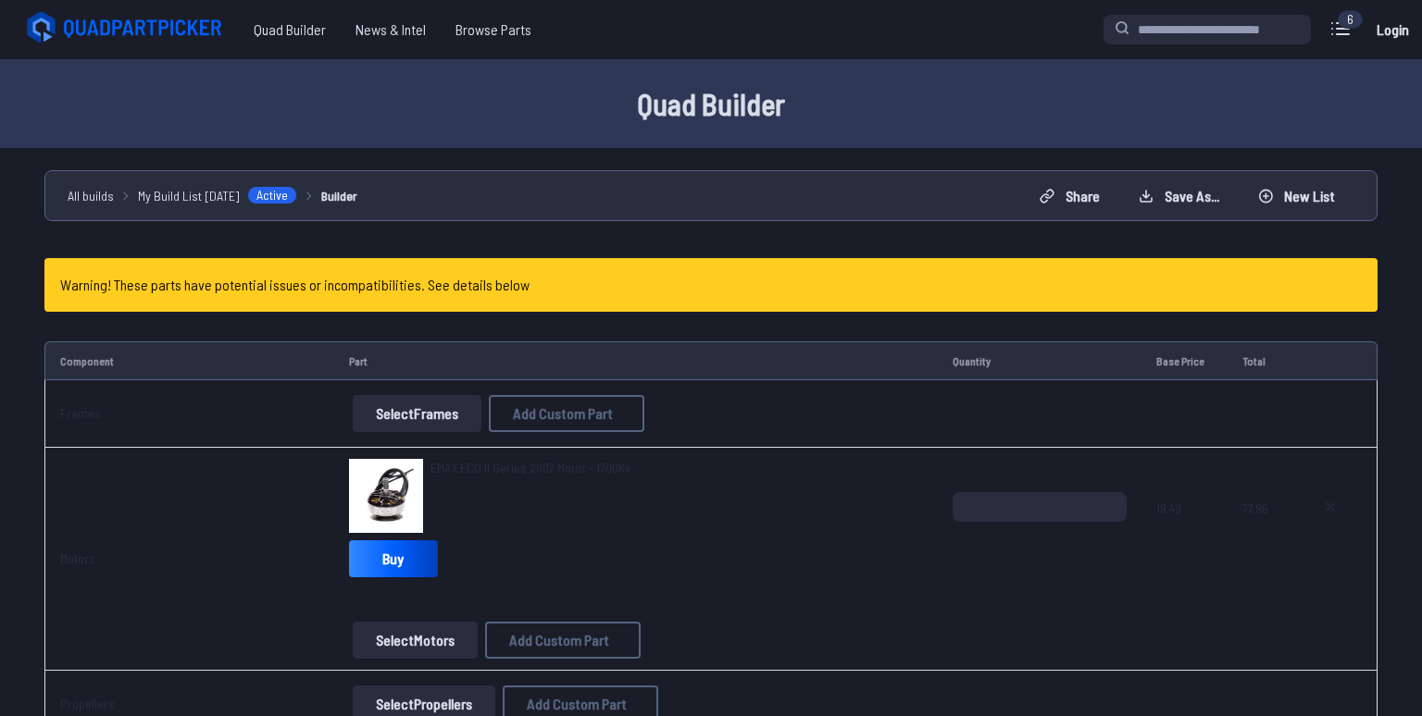
click at [851, 448] on button "Start new build" at bounding box center [853, 437] width 109 height 27
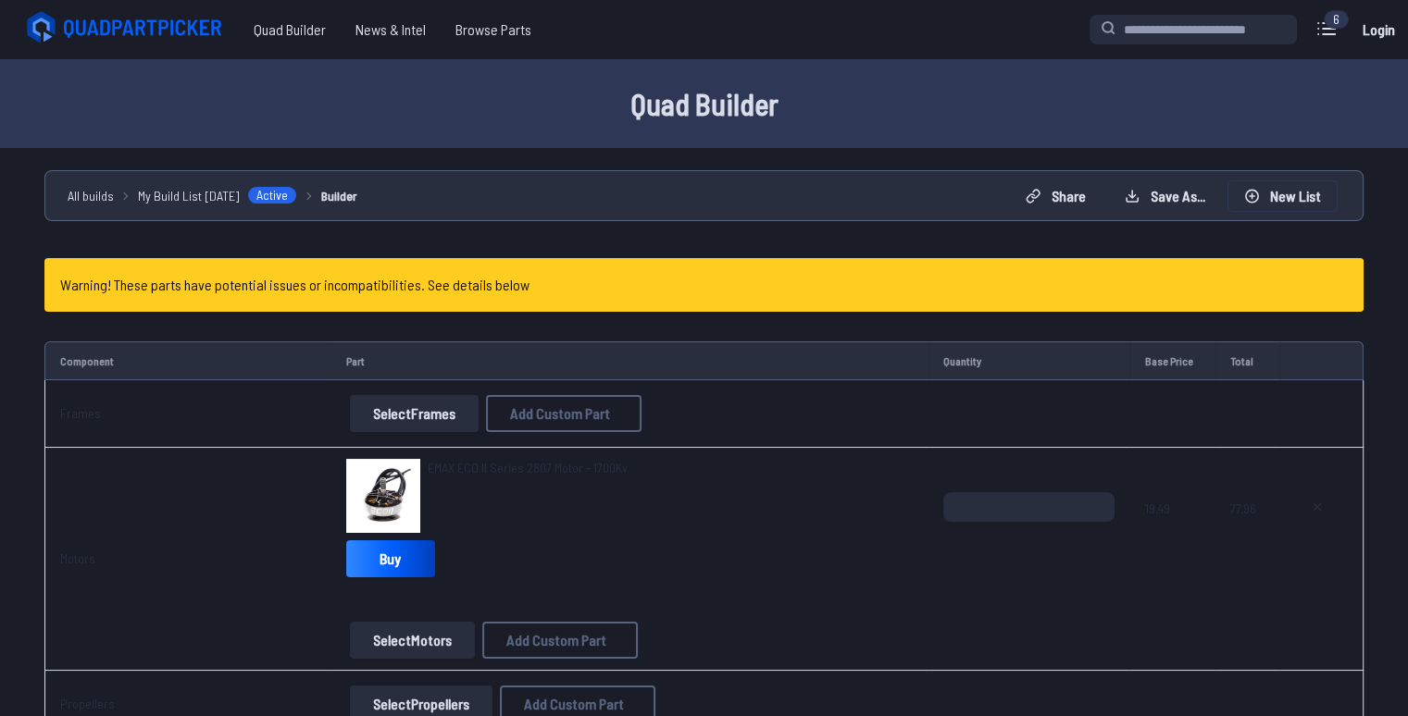
click at [1306, 206] on button "New List" at bounding box center [1282, 196] width 108 height 30
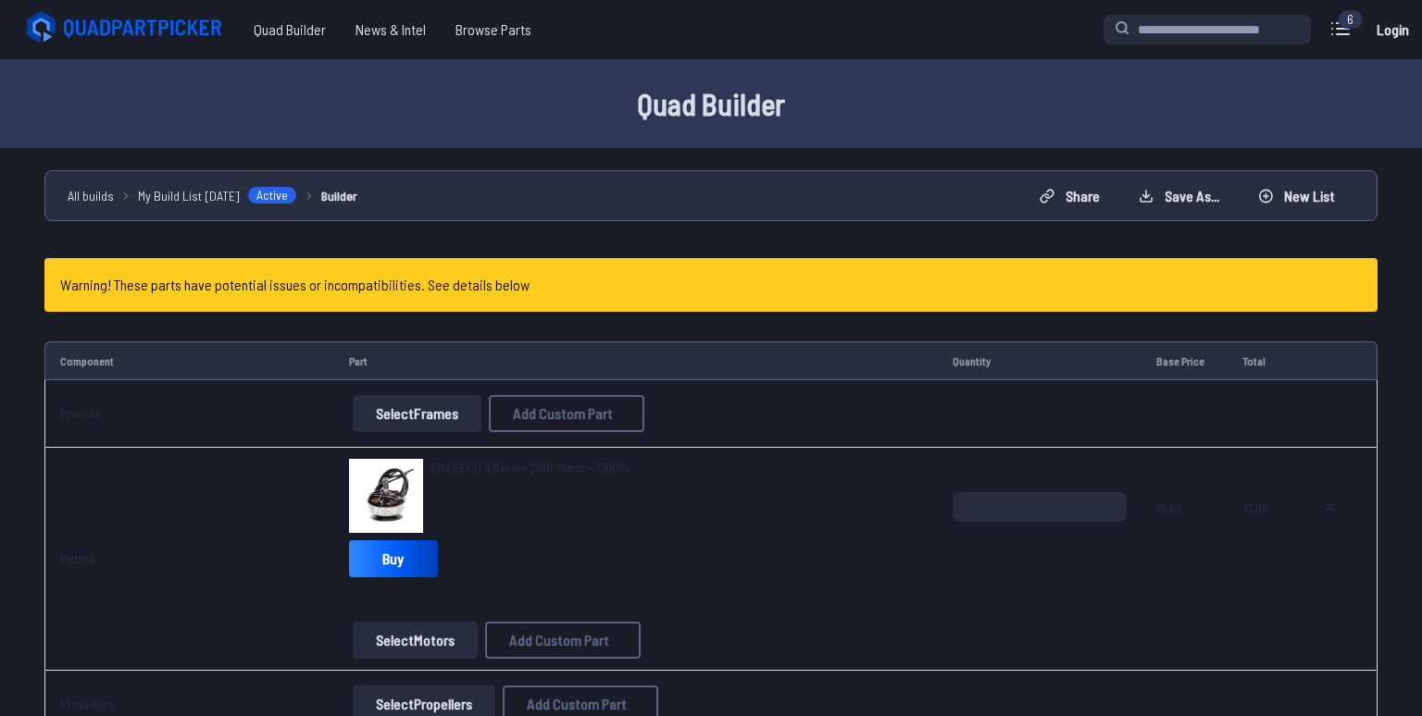
click at [835, 445] on button "Start new build" at bounding box center [853, 437] width 109 height 27
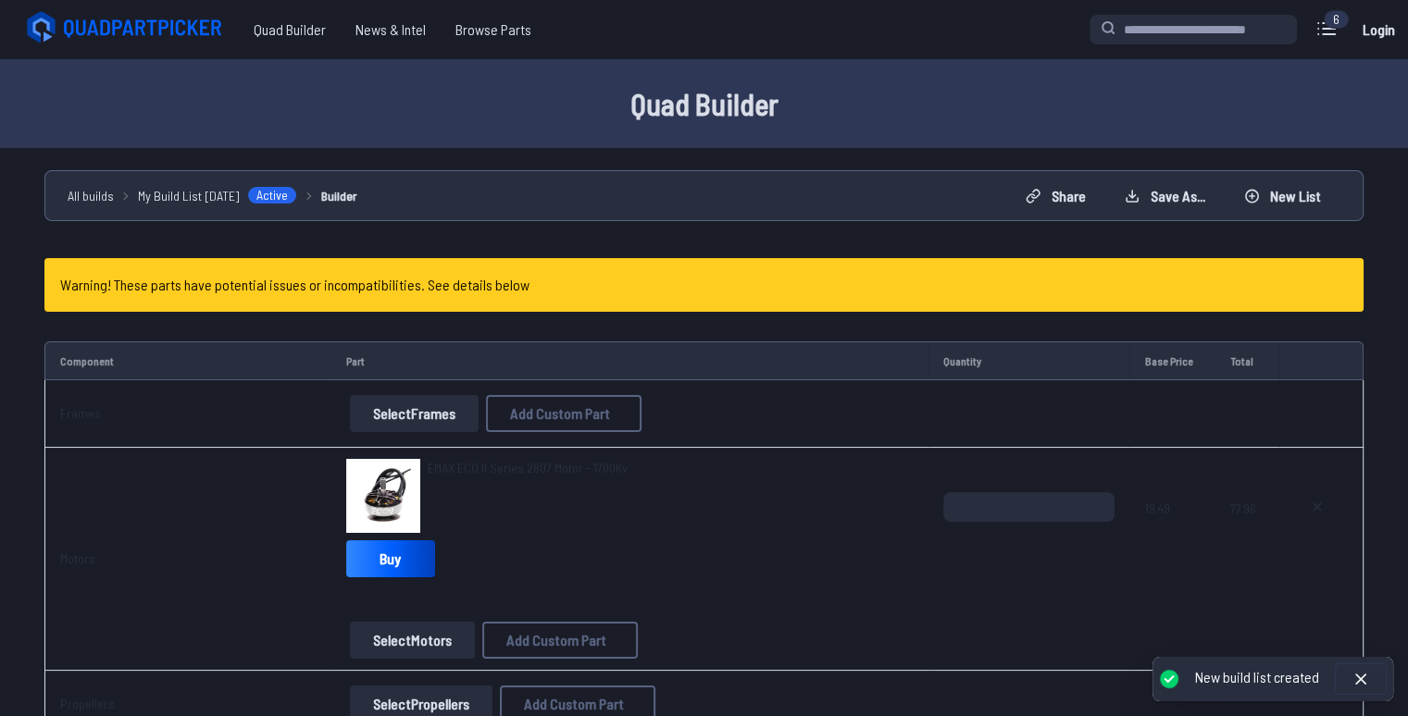
click at [1355, 677] on icon at bounding box center [1360, 679] width 19 height 19
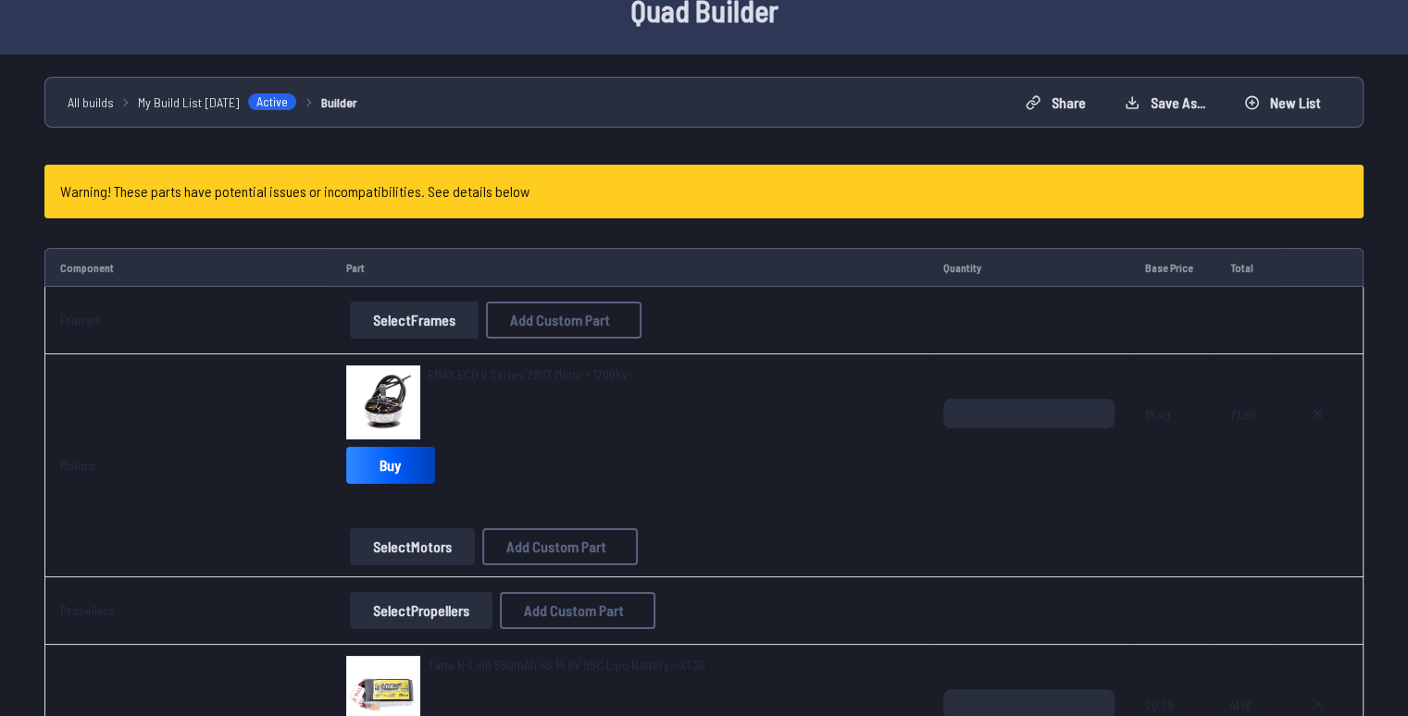
scroll to position [185, 0]
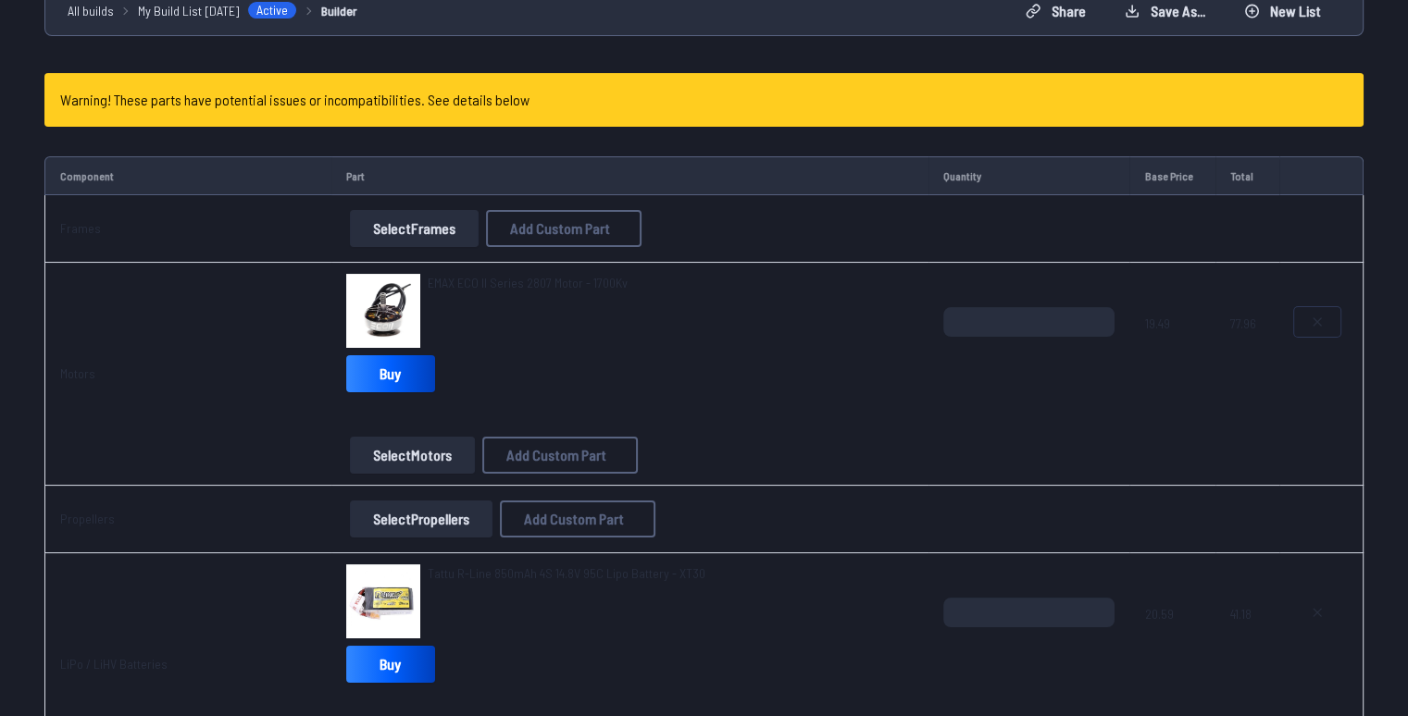
click at [1318, 322] on icon at bounding box center [1317, 322] width 15 height 15
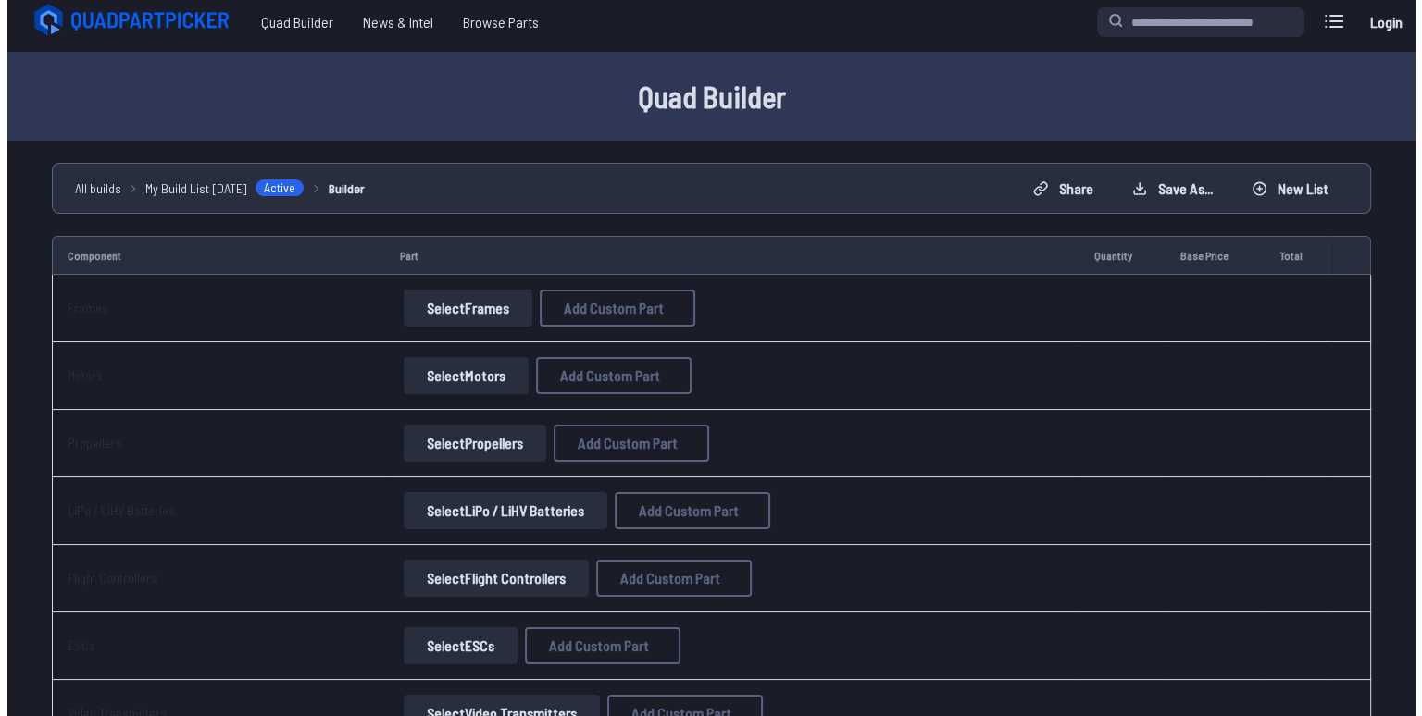
scroll to position [0, 0]
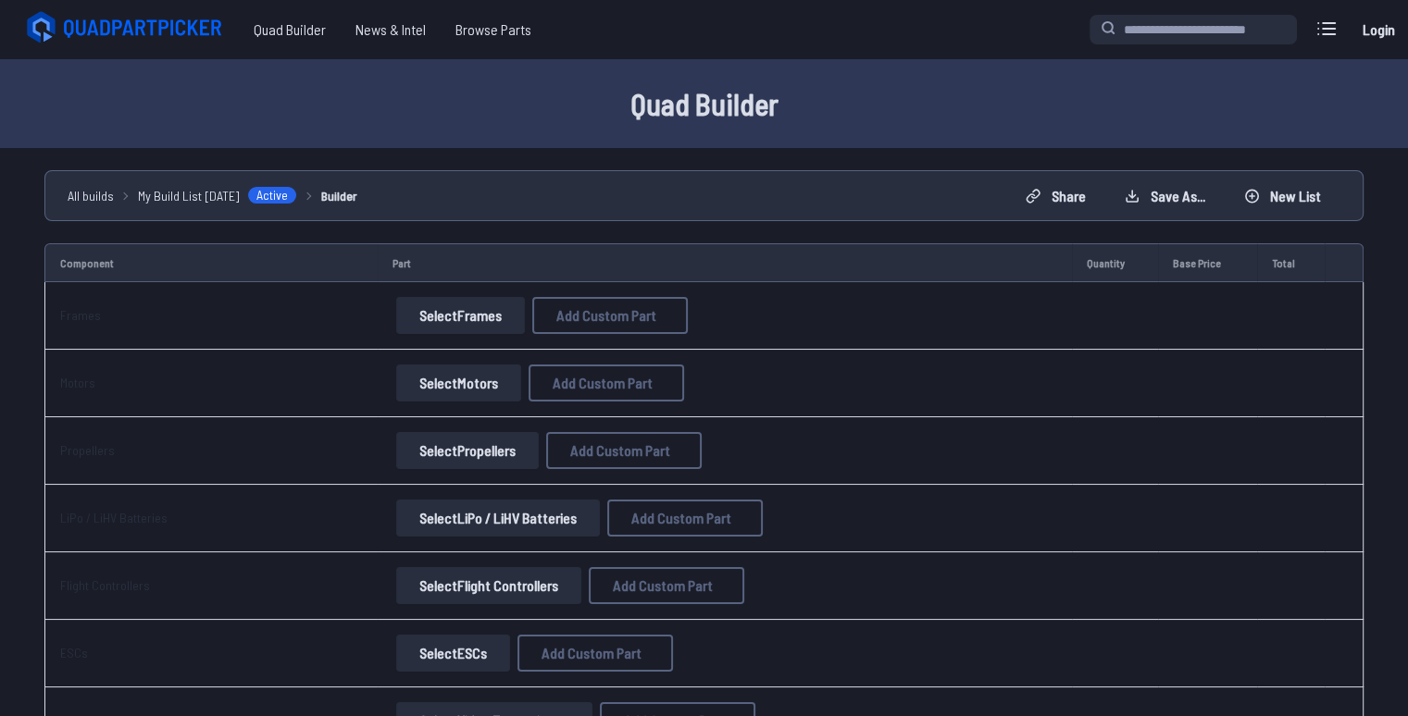
click at [608, 295] on td "Select Frames Add Custom Part Add Custom Part Part name* Brand / Manufacturer P…" at bounding box center [725, 316] width 694 height 68
click at [607, 309] on span "Add Custom Part" at bounding box center [606, 315] width 100 height 15
select select "**********"
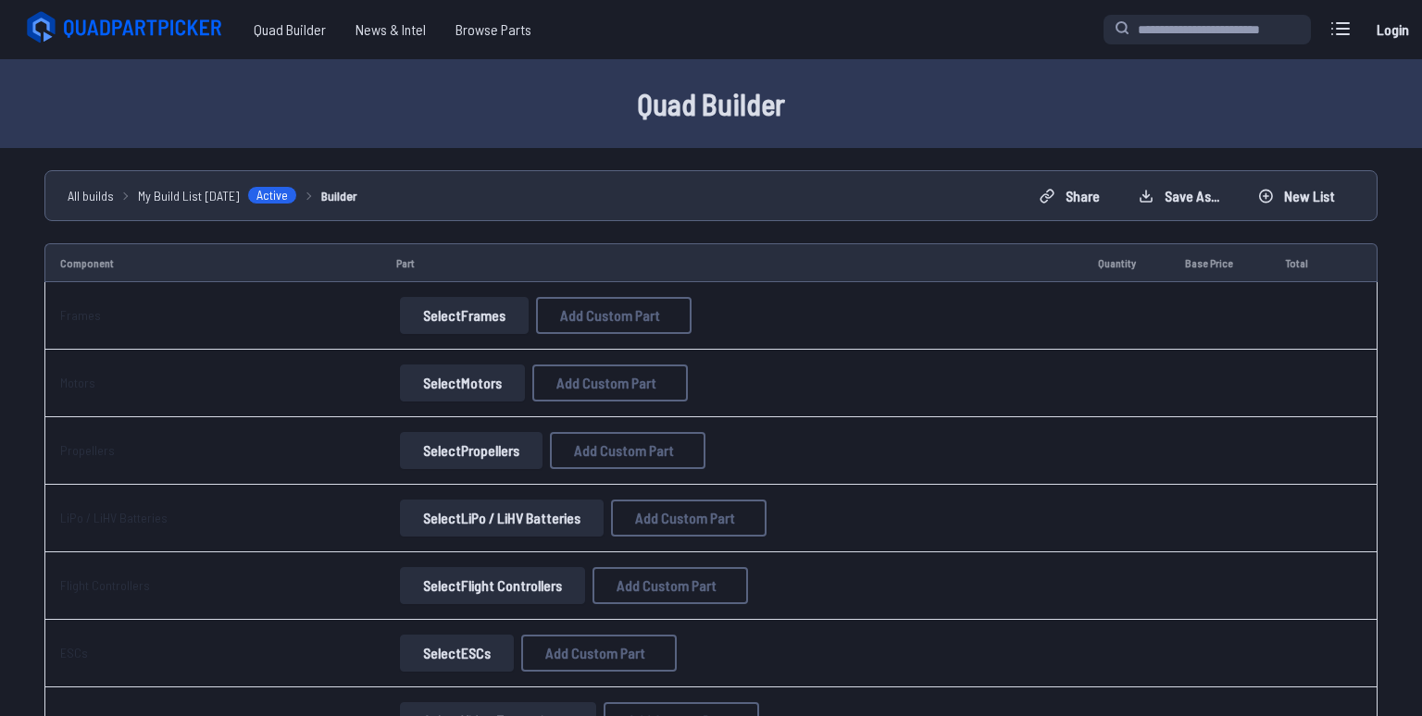
click at [744, 190] on input at bounding box center [711, 207] width 393 height 40
type input "*"
click at [681, 194] on input "**" at bounding box center [711, 207] width 393 height 40
type input "**********"
click at [605, 248] on label "Brand / Manufacturer" at bounding box center [711, 248] width 393 height 30
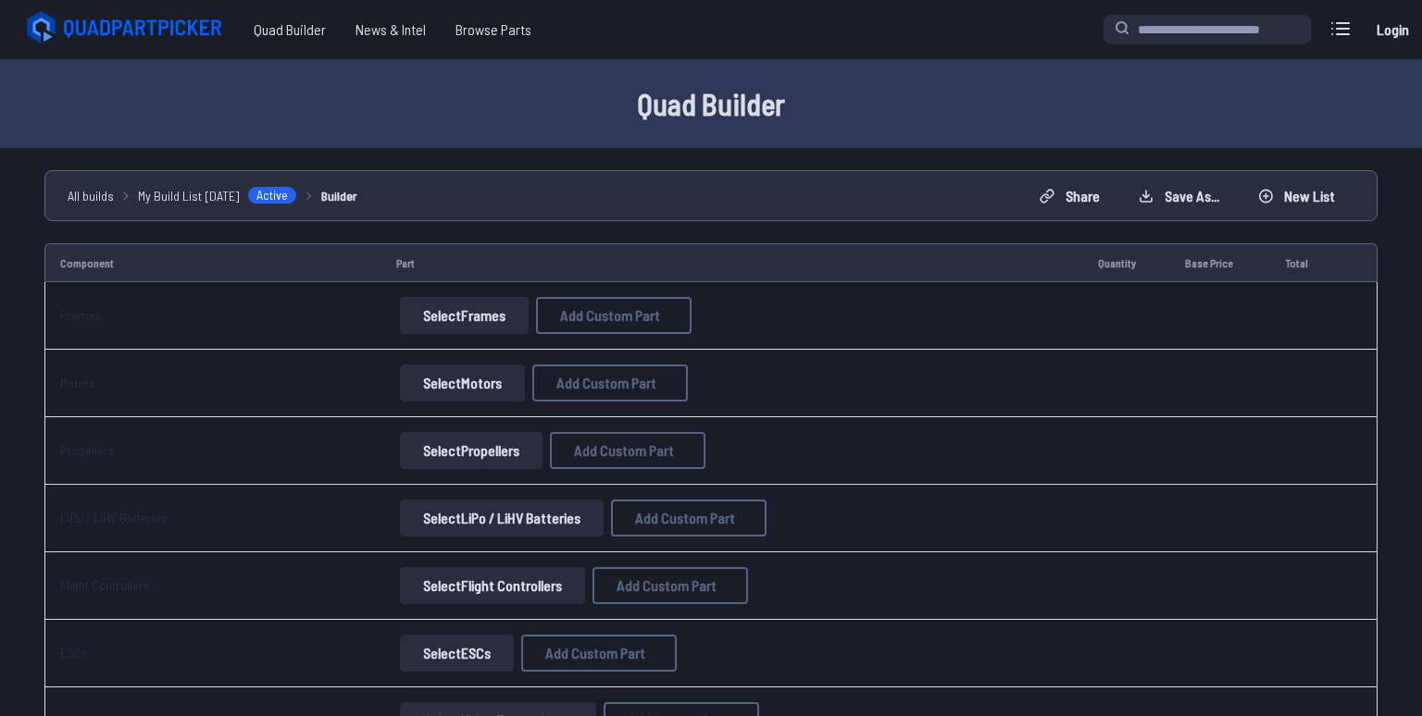
click at [603, 264] on input at bounding box center [711, 283] width 393 height 40
click at [605, 353] on input "*" at bounding box center [711, 360] width 393 height 40
click at [578, 453] on input at bounding box center [711, 436] width 393 height 40
click at [581, 441] on input at bounding box center [711, 436] width 393 height 40
